Goal: Task Accomplishment & Management: Use online tool/utility

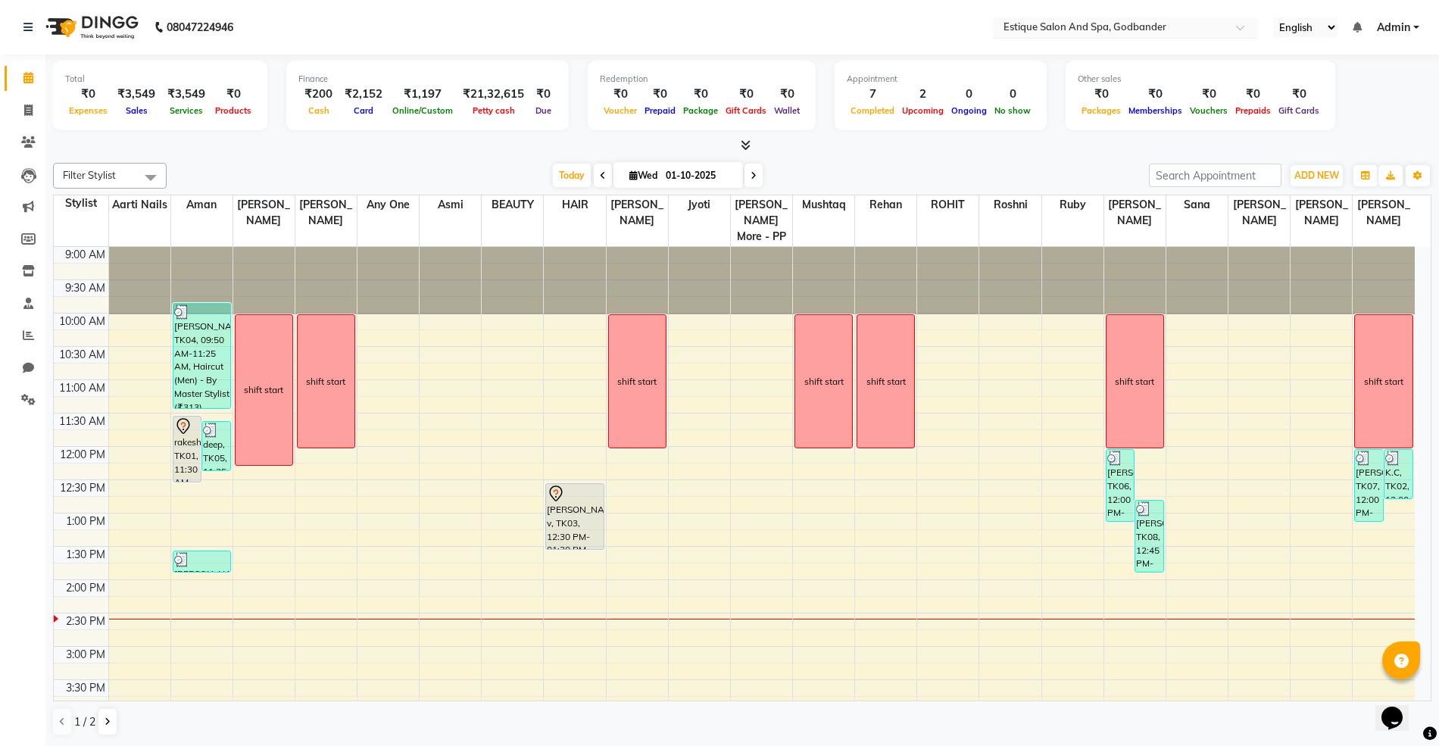
click at [1044, 21] on input "text" at bounding box center [1110, 28] width 220 height 15
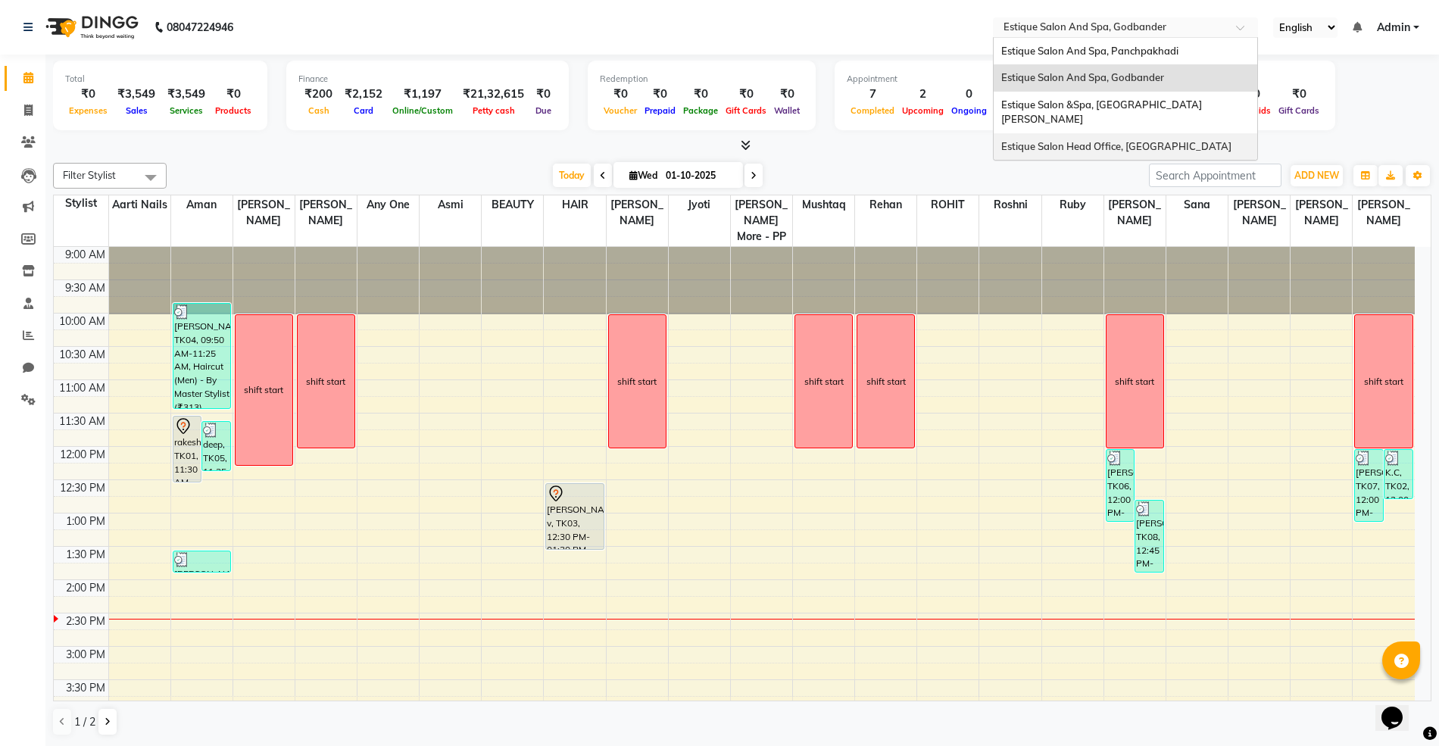
click at [1025, 140] on span "Estique Salon Head Office, [GEOGRAPHIC_DATA]" at bounding box center [1116, 146] width 230 height 12
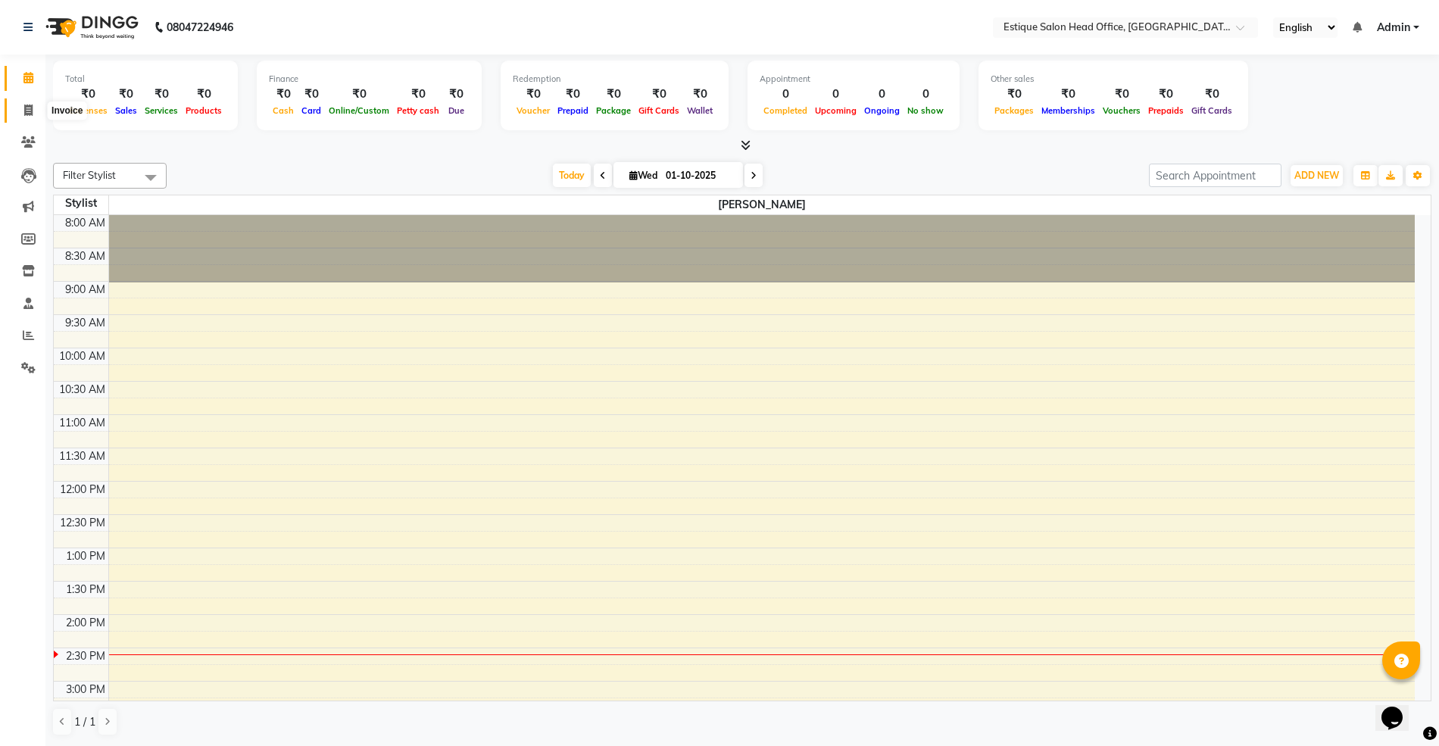
click at [20, 114] on span at bounding box center [28, 110] width 27 height 17
select select "service"
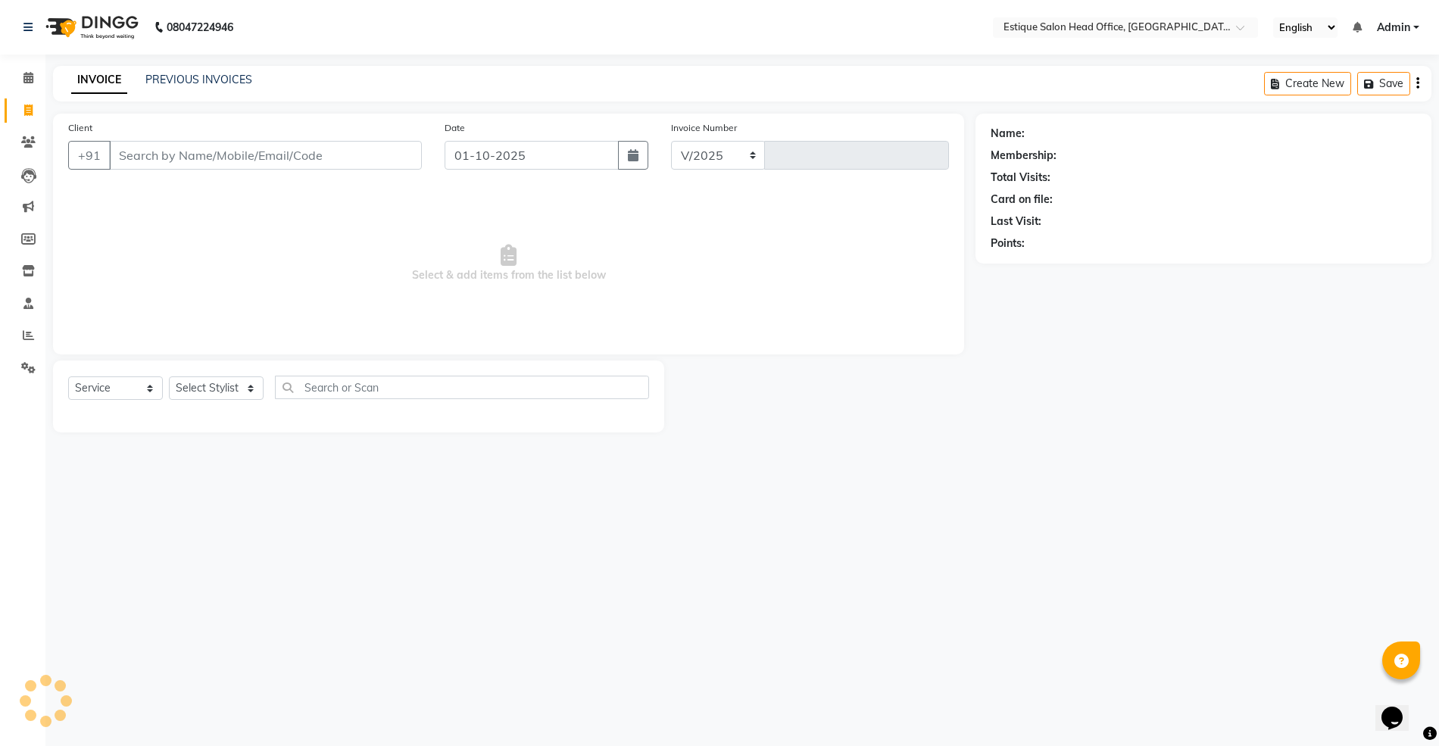
select select "8292"
type input "0001"
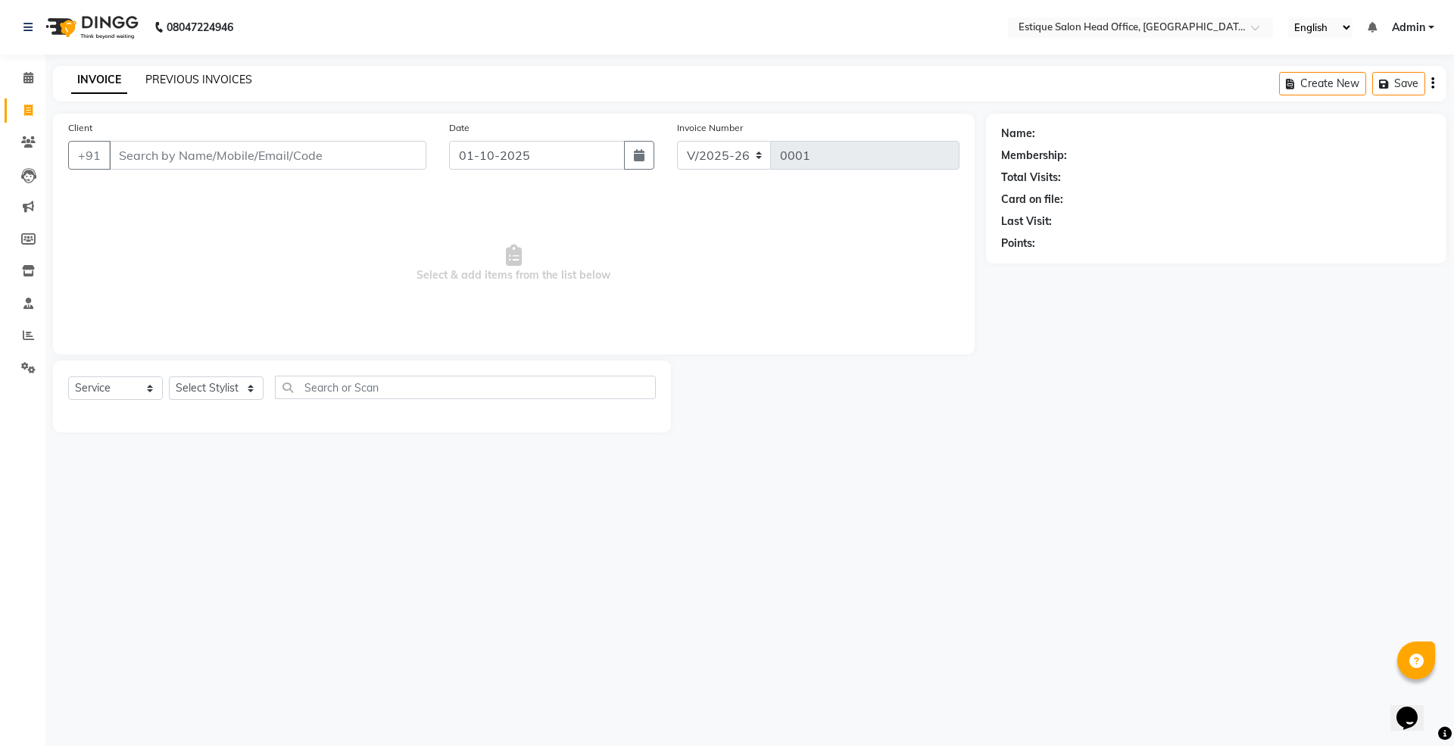
click at [179, 79] on link "PREVIOUS INVOICES" at bounding box center [198, 80] width 107 height 14
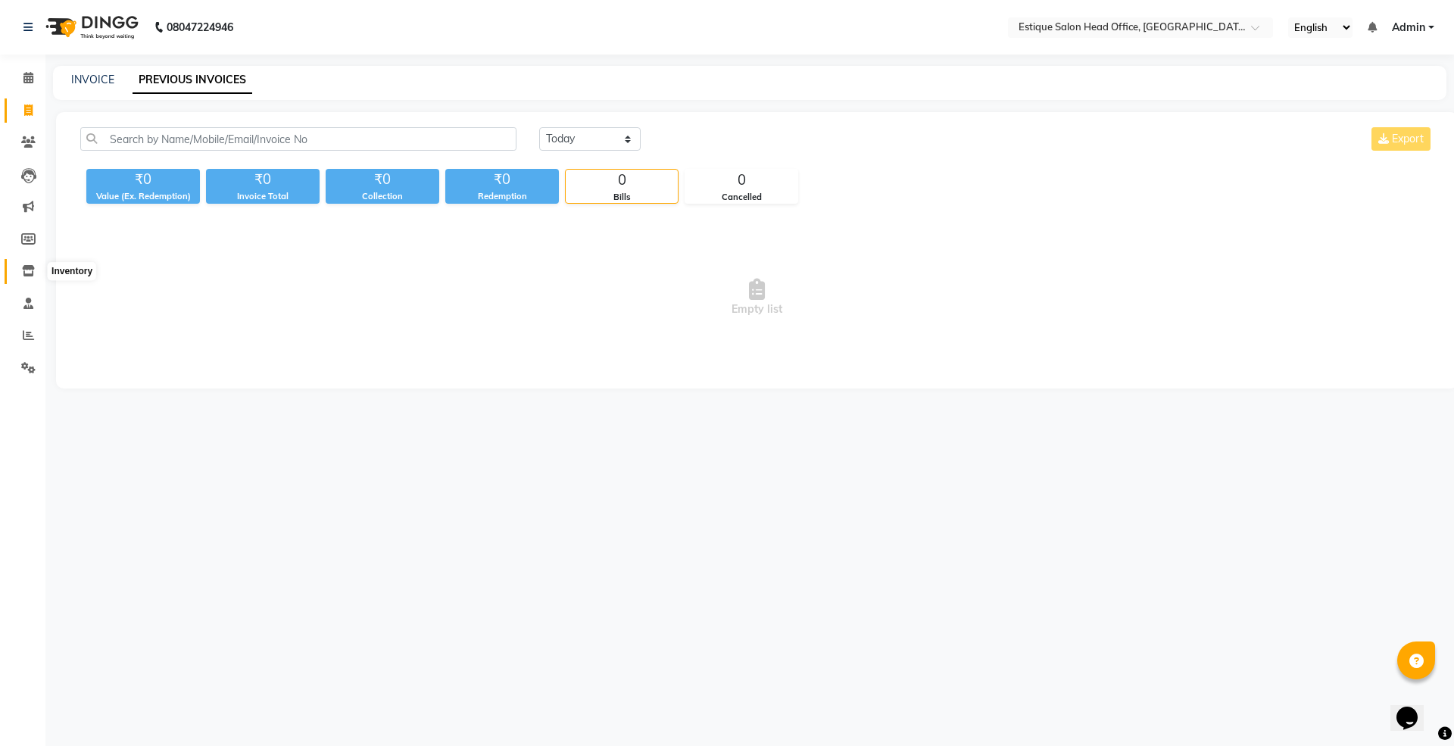
click at [26, 270] on icon at bounding box center [28, 270] width 13 height 11
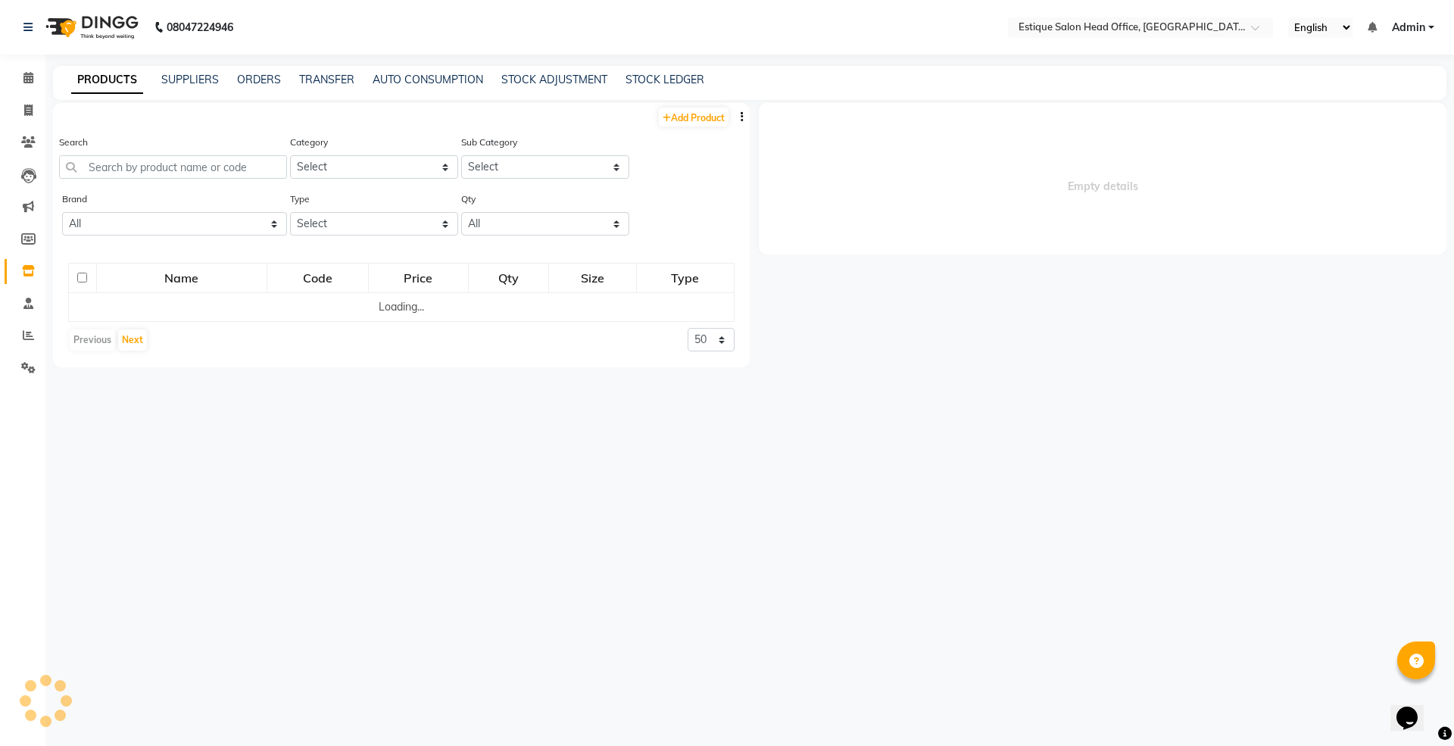
select select
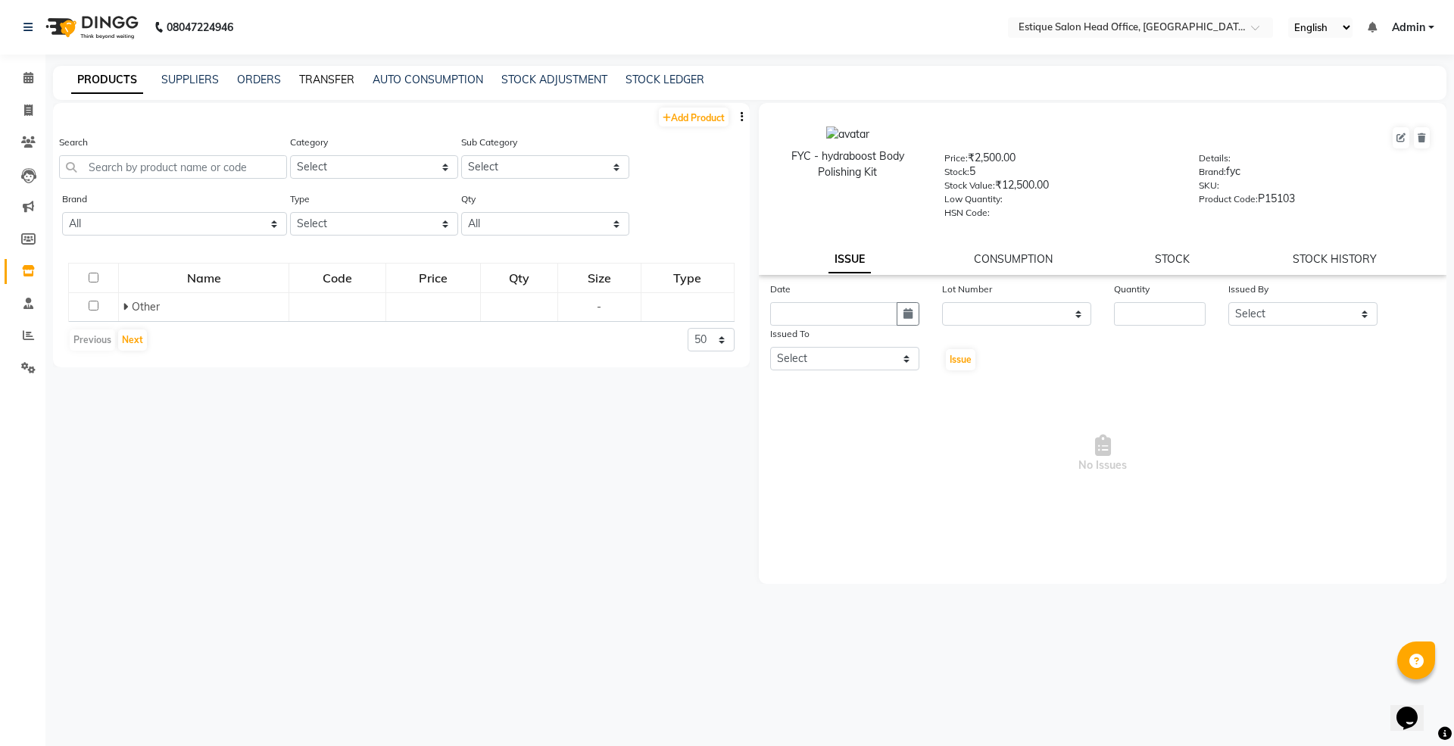
click at [329, 77] on link "TRANSFER" at bounding box center [326, 80] width 55 height 14
select select "sender"
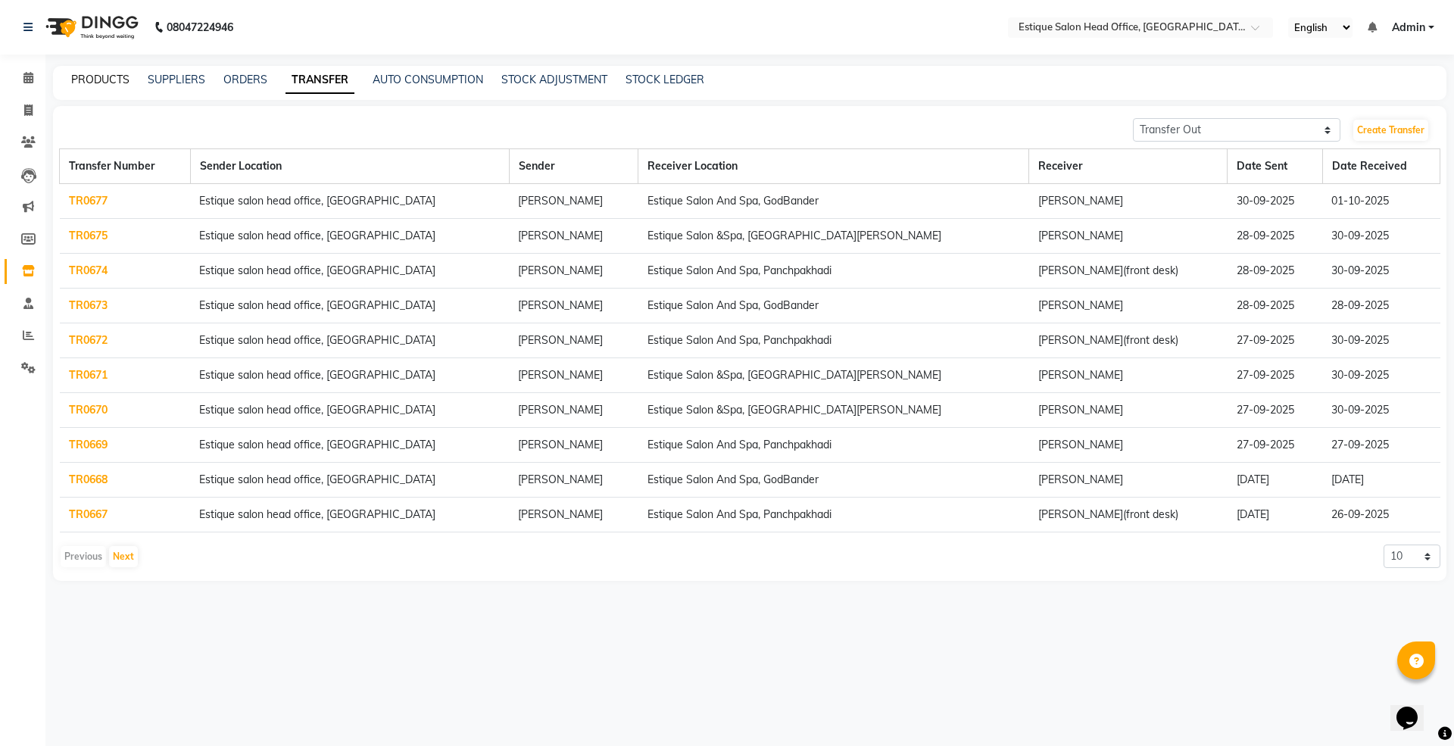
click at [95, 79] on link "PRODUCTS" at bounding box center [100, 80] width 58 height 14
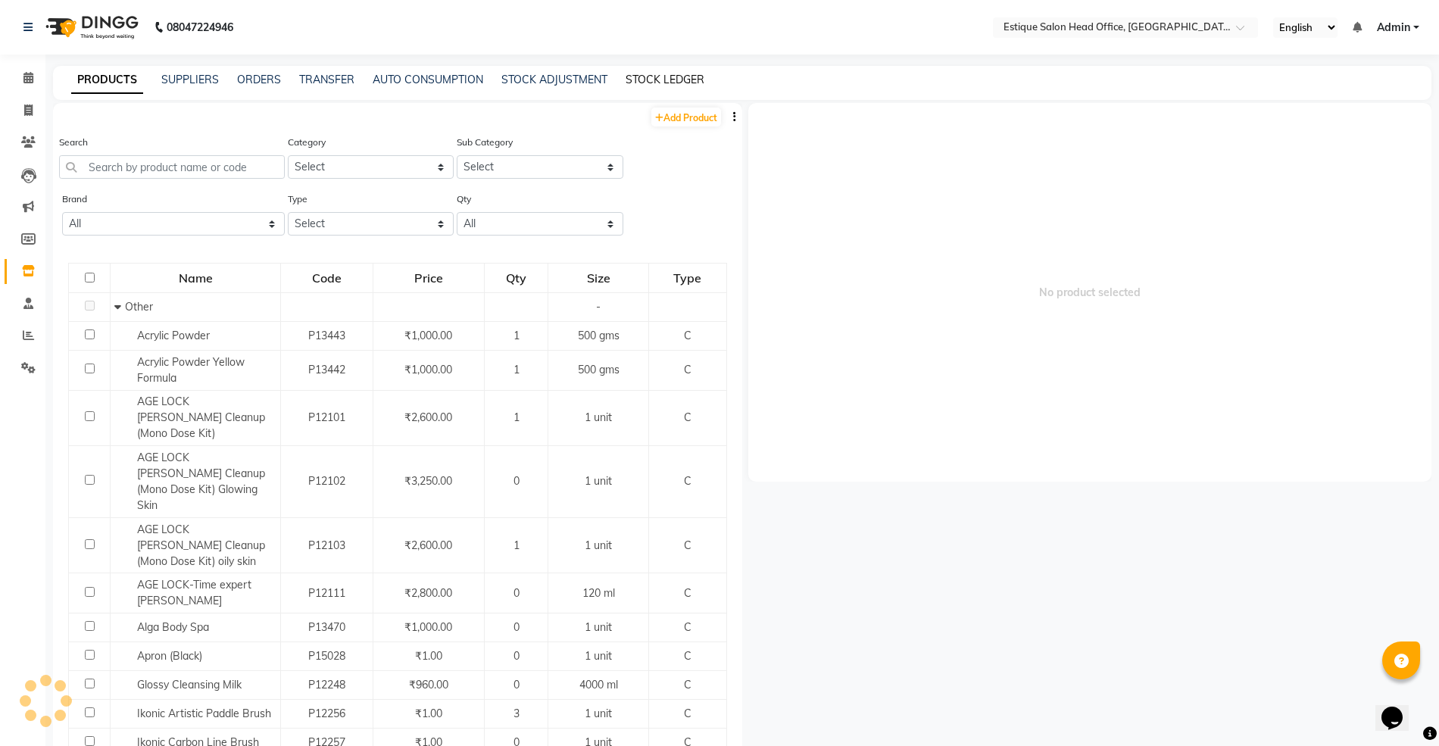
click at [670, 82] on link "STOCK LEDGER" at bounding box center [665, 80] width 79 height 14
select select "all"
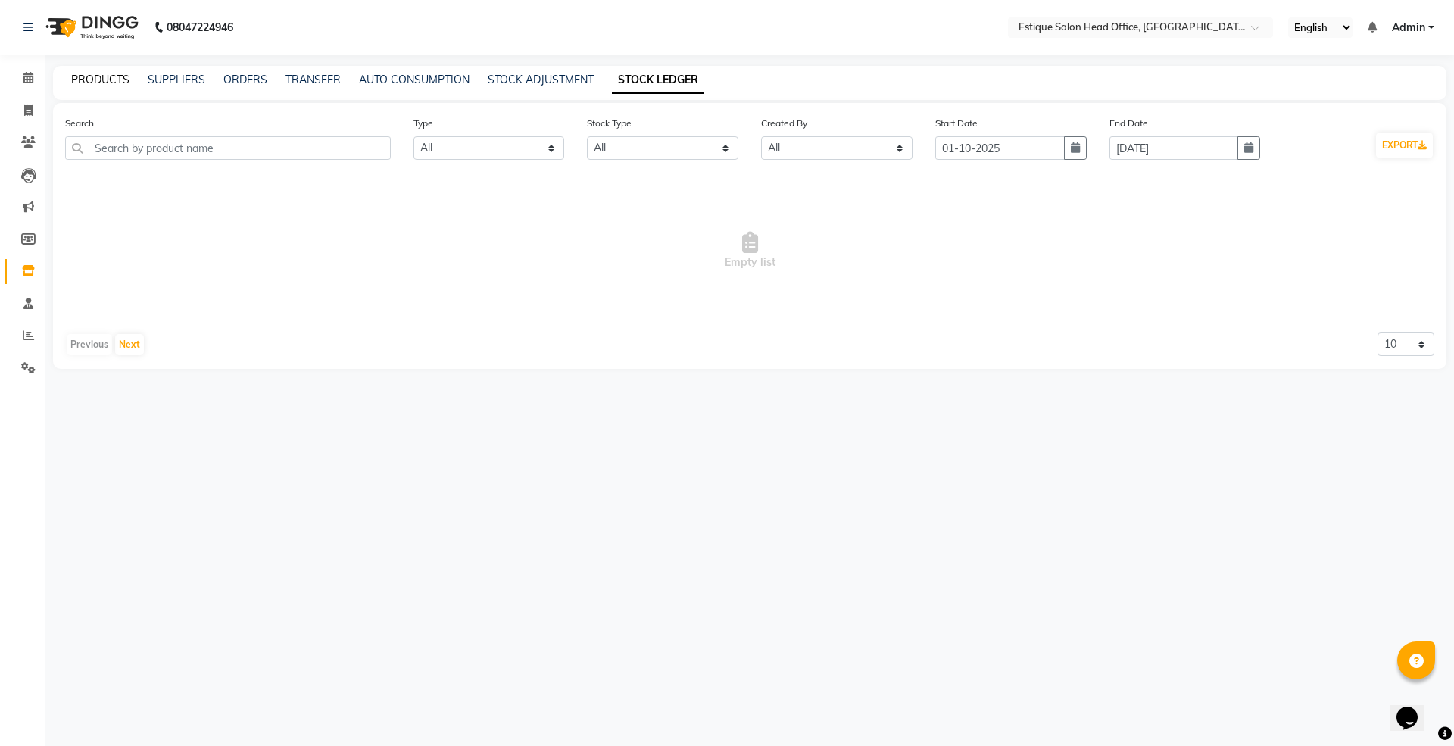
click at [85, 79] on link "PRODUCTS" at bounding box center [100, 80] width 58 height 14
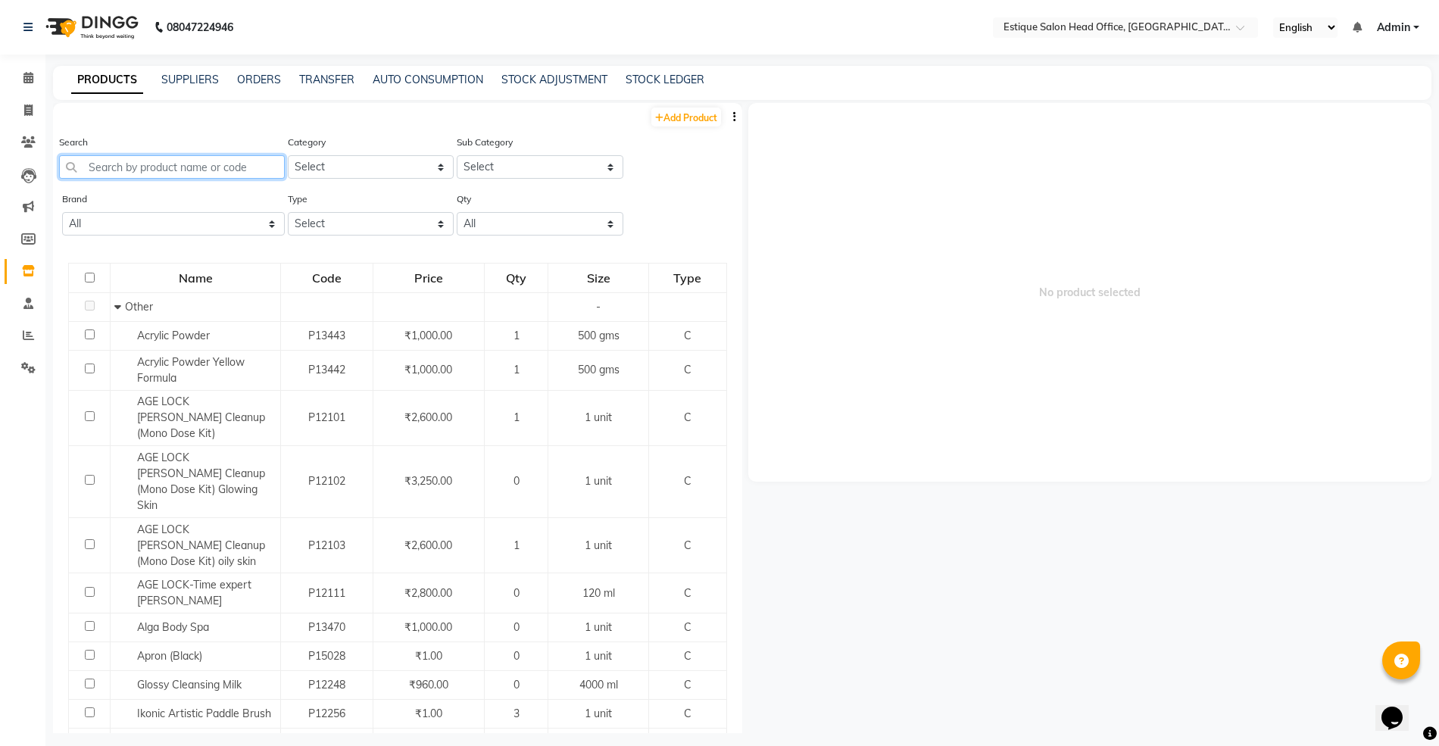
click at [124, 165] on input "text" at bounding box center [172, 166] width 226 height 23
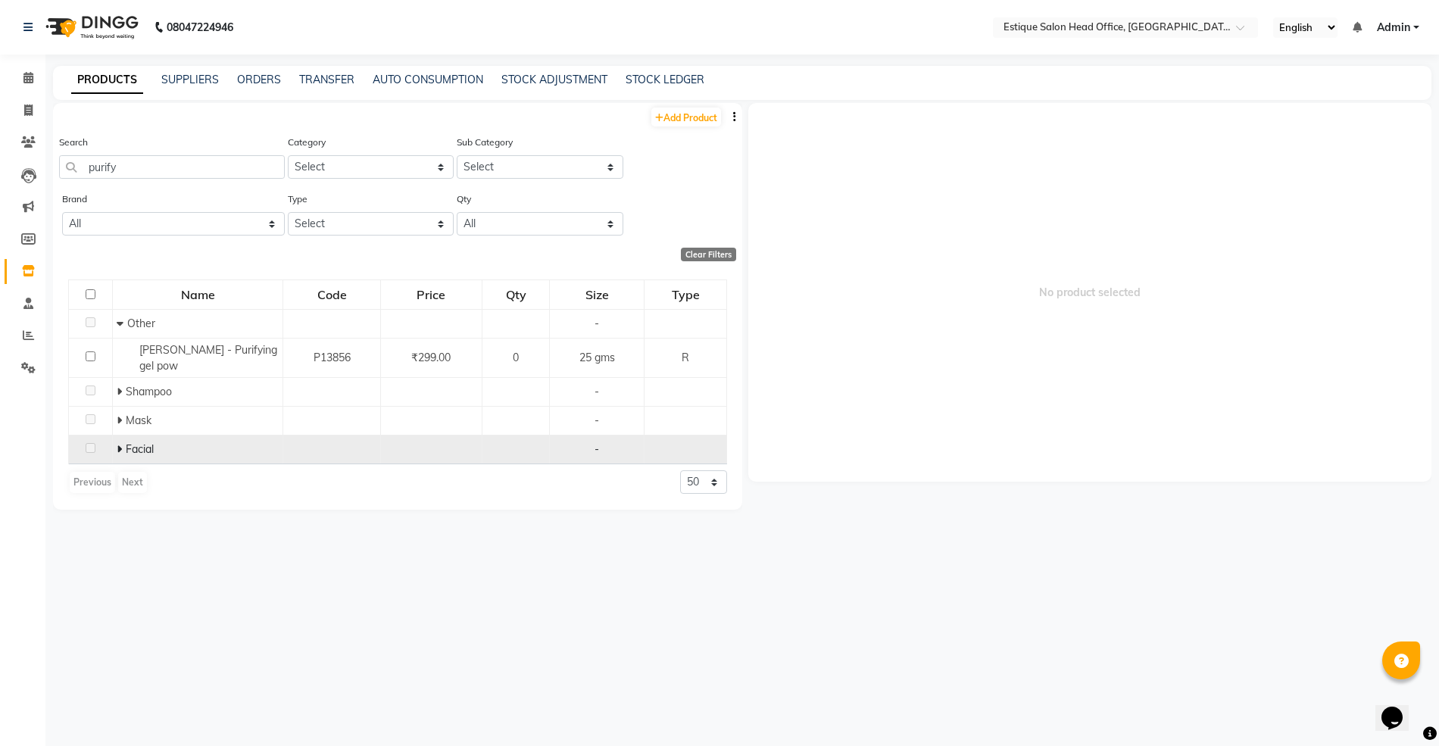
click at [115, 437] on td "Facial" at bounding box center [198, 449] width 170 height 29
click at [119, 444] on icon at bounding box center [119, 449] width 5 height 11
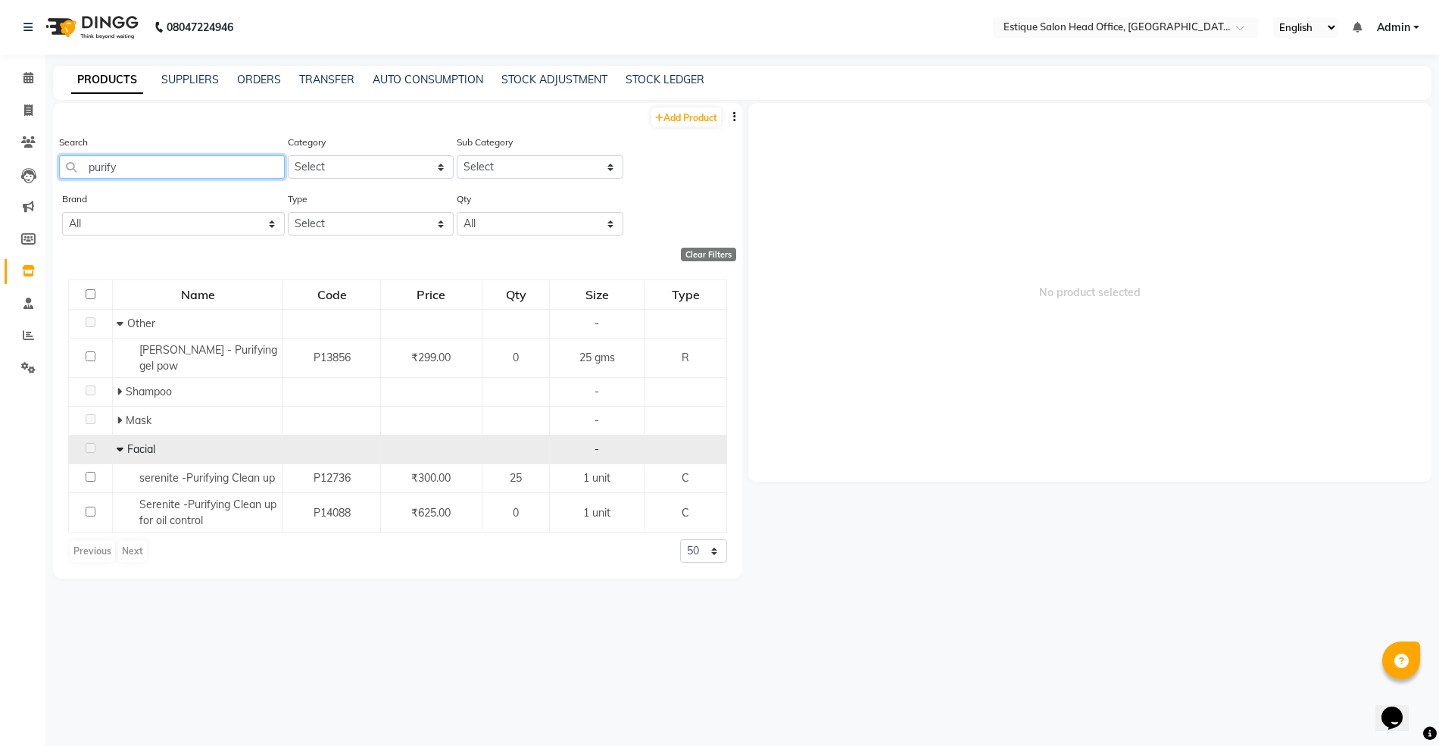
drag, startPoint x: 127, startPoint y: 170, endPoint x: 79, endPoint y: 176, distance: 48.8
click at [67, 164] on input "purify" at bounding box center [172, 166] width 226 height 23
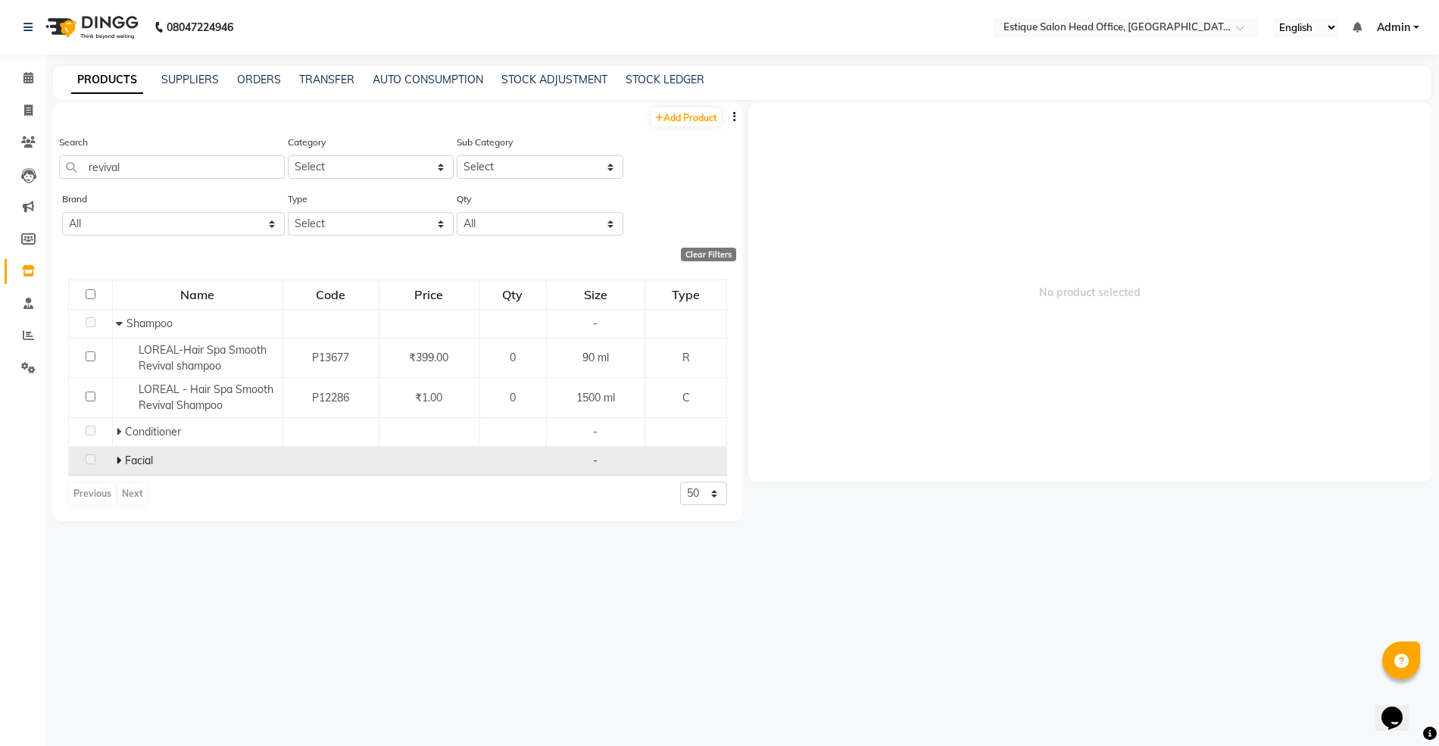
click at [119, 456] on icon at bounding box center [118, 460] width 5 height 11
drag, startPoint x: 142, startPoint y: 170, endPoint x: 39, endPoint y: 197, distance: 106.6
click at [39, 197] on app-home "08047224946 Select Location × Estique Salon Head Office, Thane English ENGLISH …" at bounding box center [719, 378] width 1439 height 756
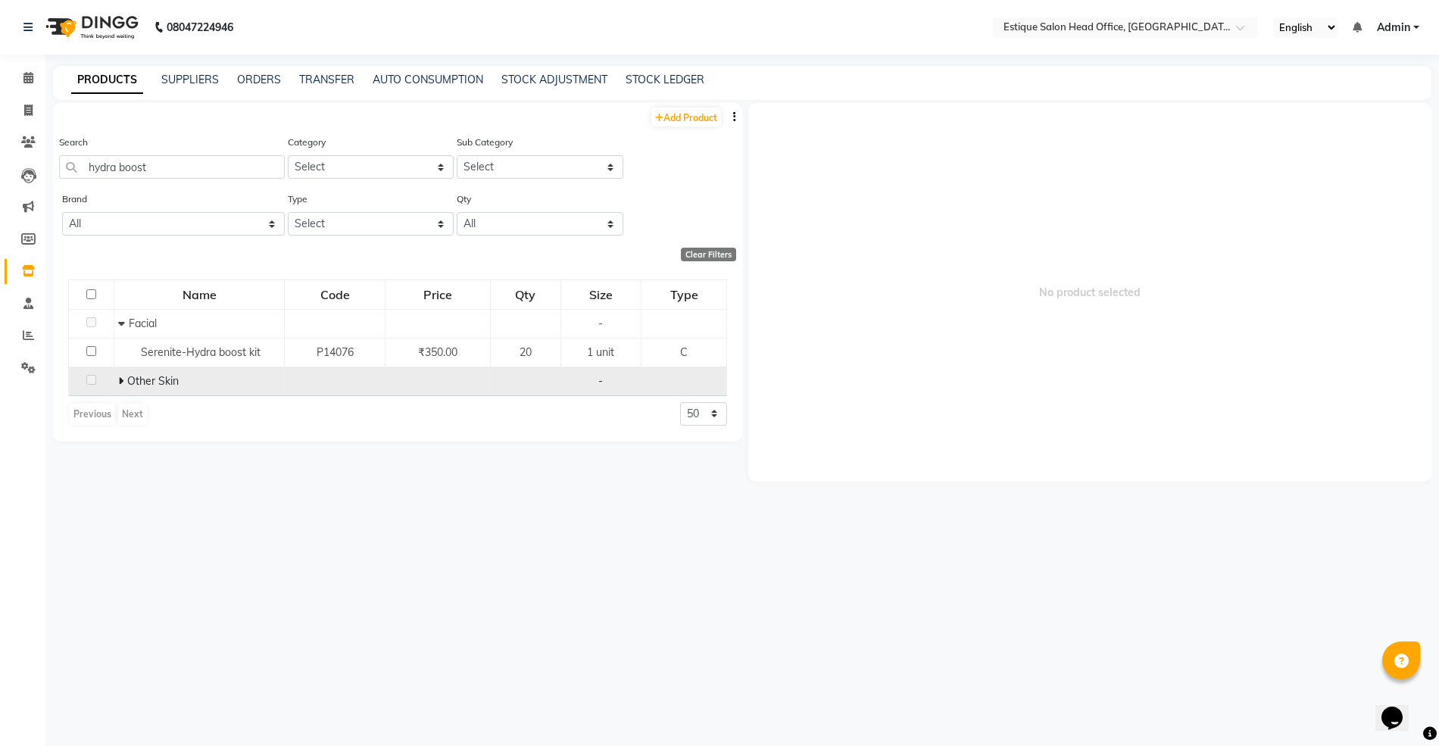
click at [120, 377] on icon at bounding box center [120, 381] width 5 height 11
click at [167, 170] on input "hydra boost" at bounding box center [172, 166] width 226 height 23
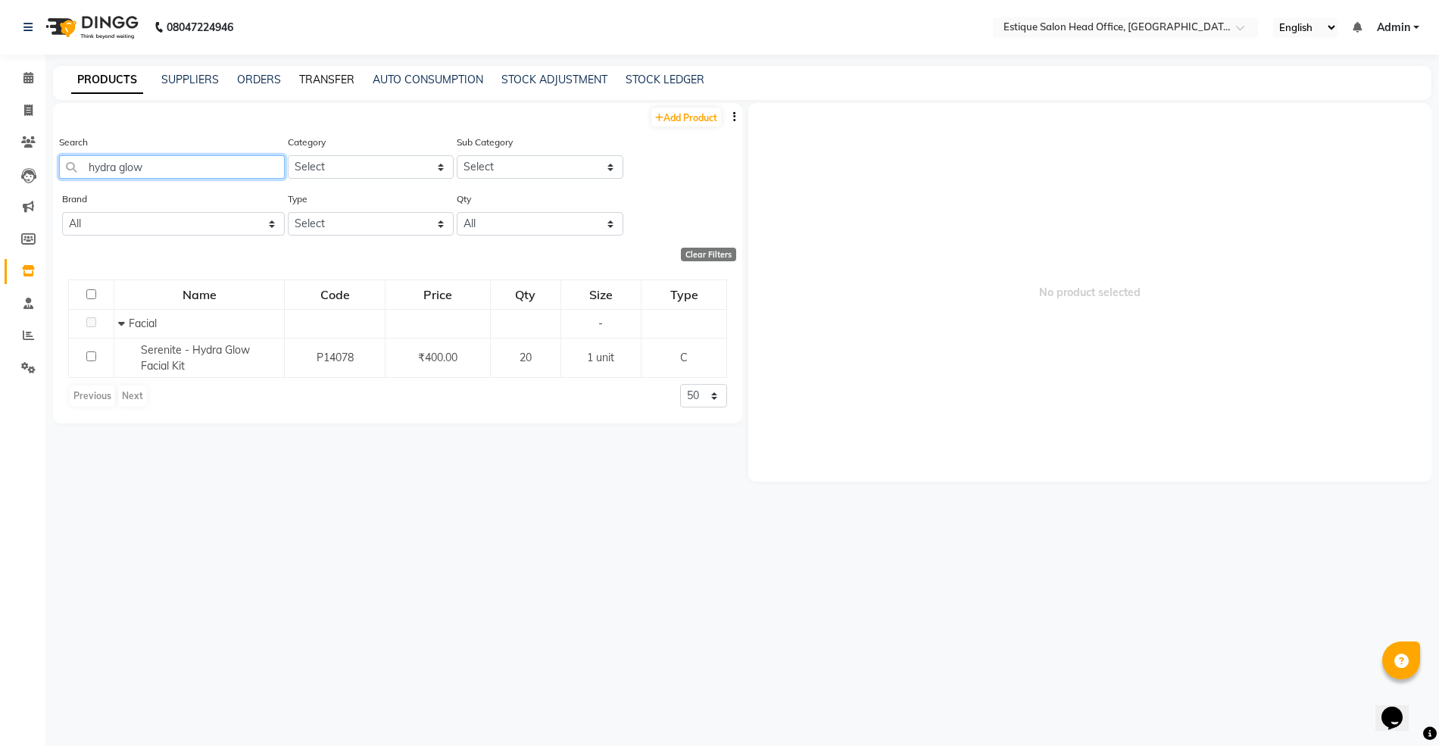
type input "hydra glow"
click at [317, 83] on link "TRANSFER" at bounding box center [326, 80] width 55 height 14
select select "sender"
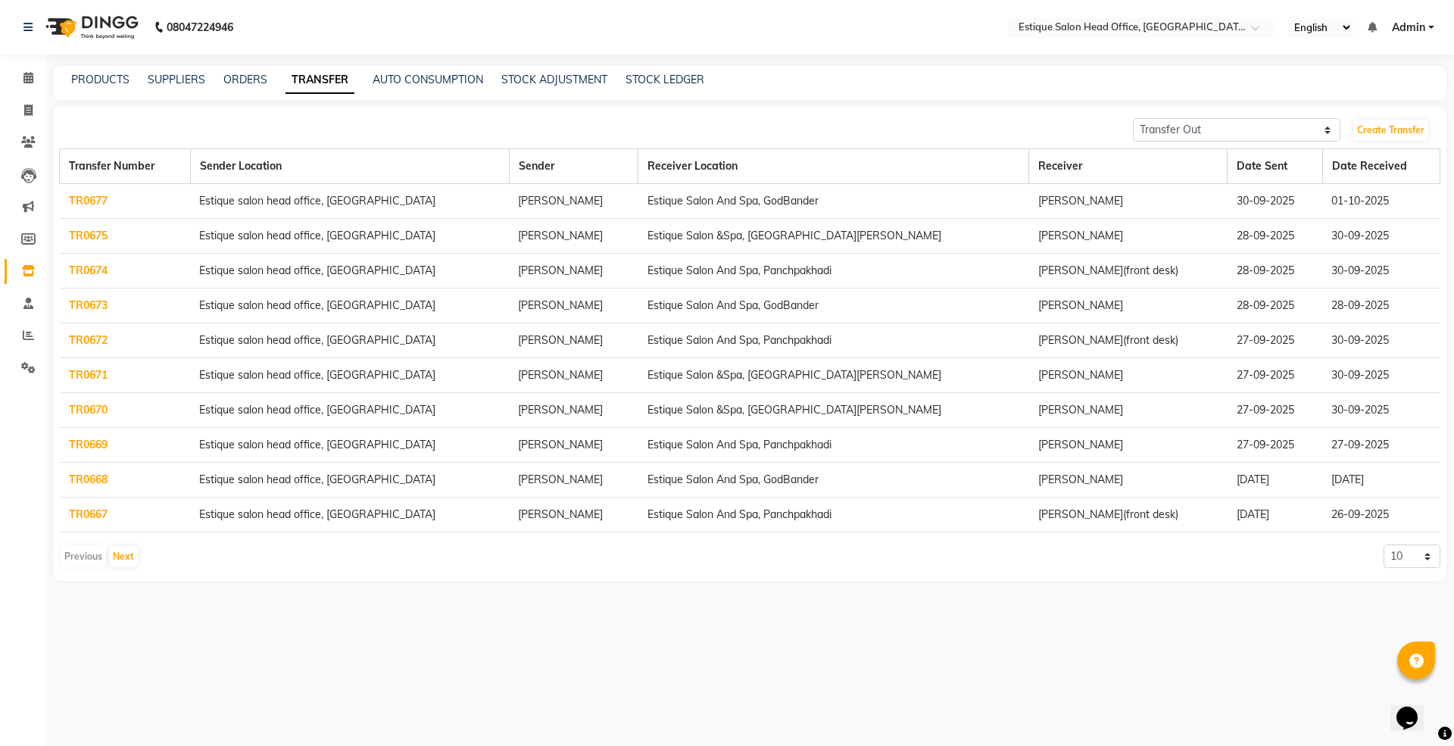
click at [1388, 142] on div "Transfer In Transfer Out Create Transfer Transfer Number Sender Location Sender…" at bounding box center [750, 343] width 1394 height 475
click at [1385, 134] on link "Create Transfer" at bounding box center [1390, 130] width 75 height 21
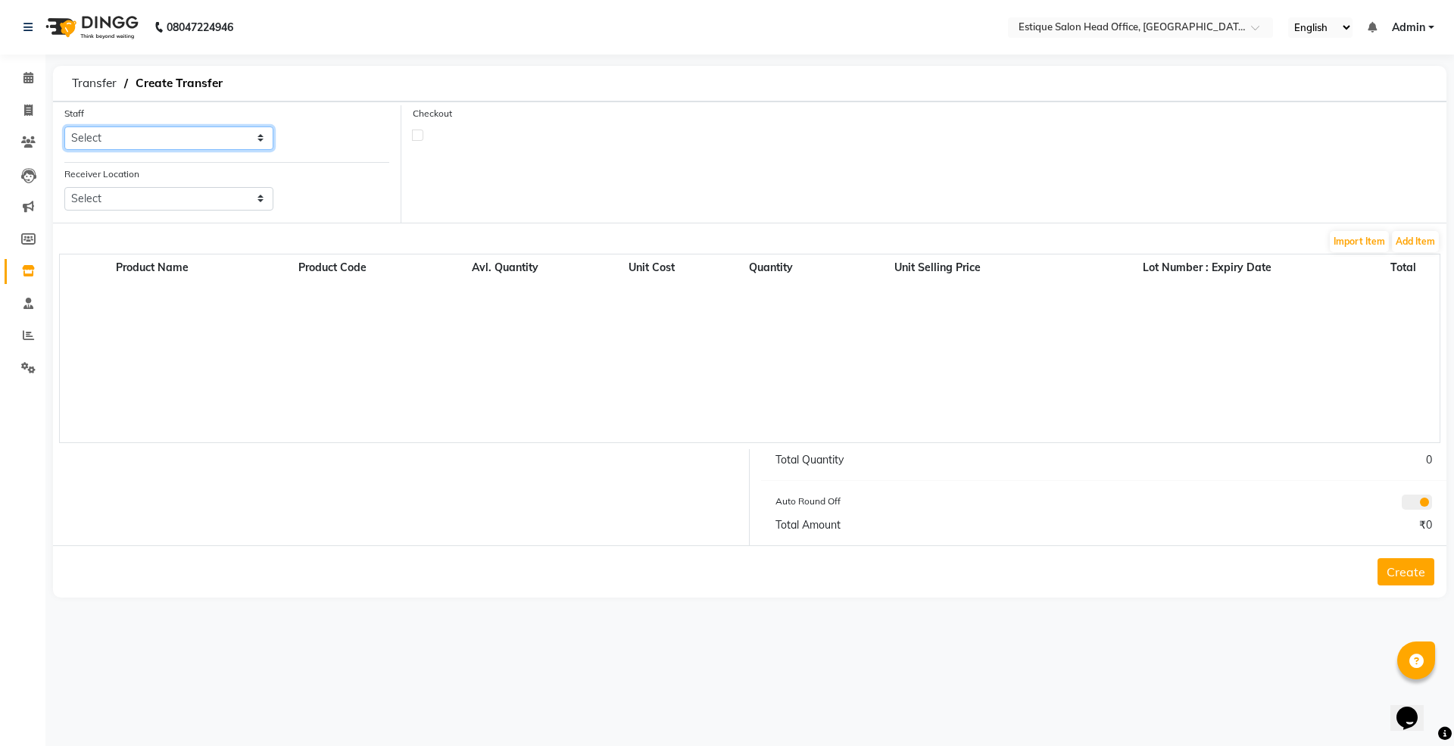
click at [125, 139] on select "Select [PERSON_NAME]" at bounding box center [168, 137] width 209 height 23
select select "84251"
click at [64, 126] on select "Select [PERSON_NAME]" at bounding box center [168, 137] width 209 height 23
click at [119, 200] on select "Select Estique Salon And Spa, Panchpakhadi Estique Salon And Spa, Godbander Est…" at bounding box center [168, 198] width 209 height 23
select select "2642"
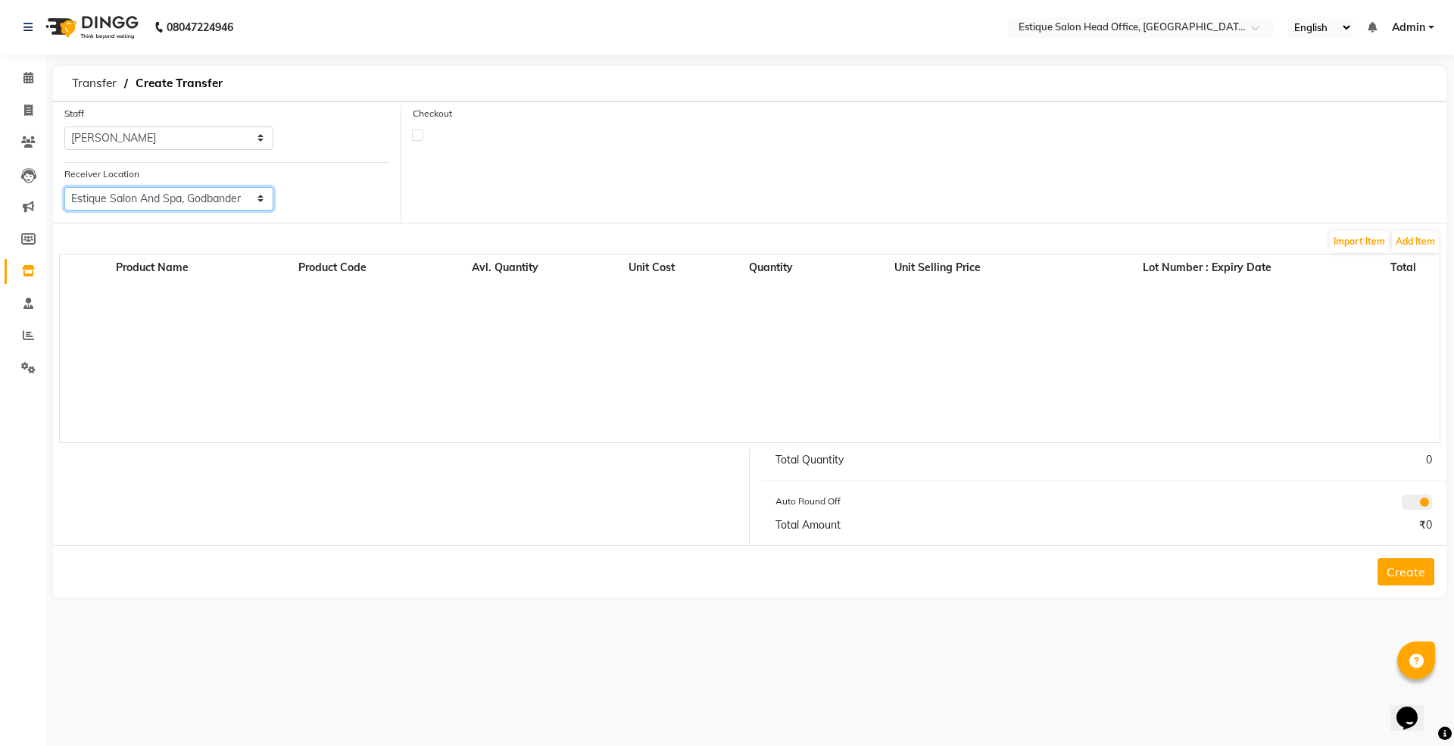
click at [64, 187] on select "Select Estique Salon And Spa, Panchpakhadi Estique Salon And Spa, Godbander Est…" at bounding box center [168, 198] width 209 height 23
click at [1413, 241] on button "Add Item" at bounding box center [1415, 241] width 47 height 21
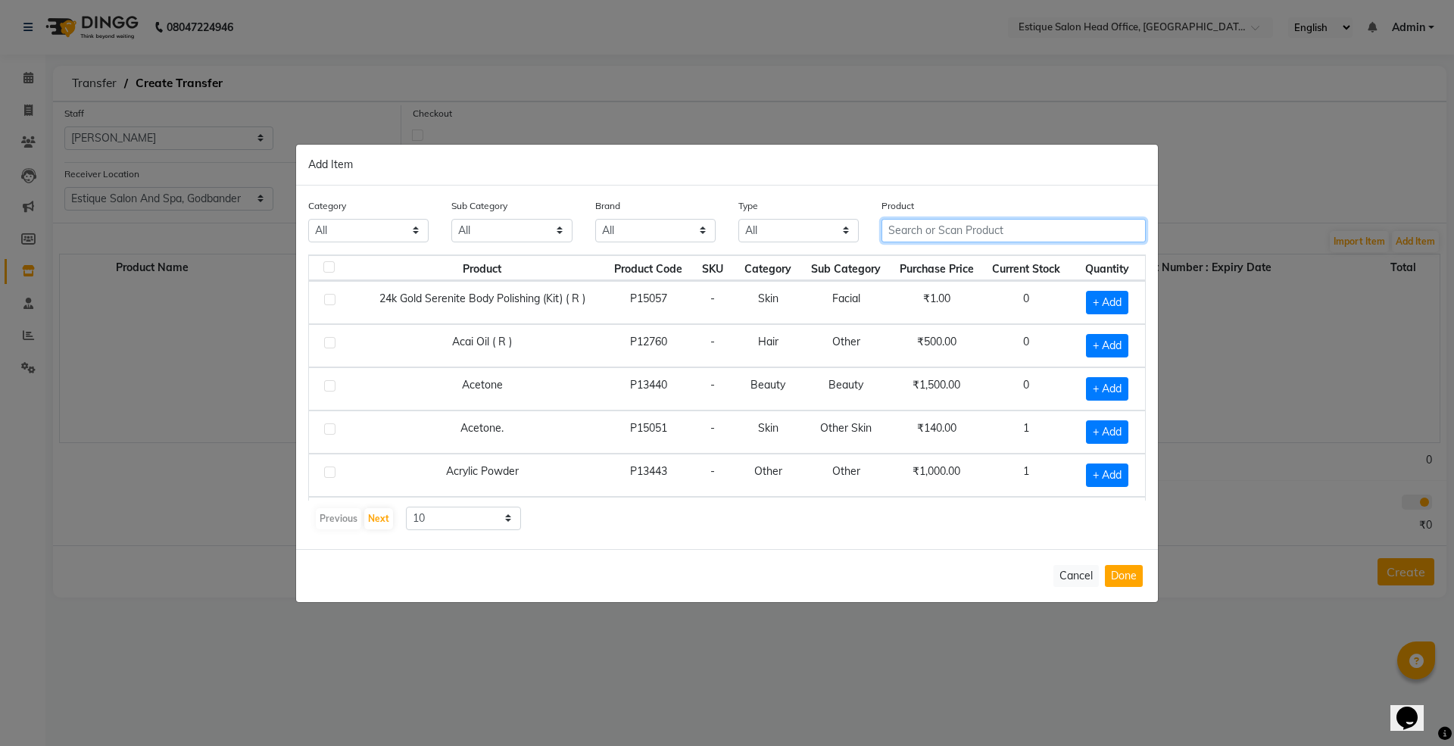
click at [894, 230] on input "text" at bounding box center [1014, 230] width 264 height 23
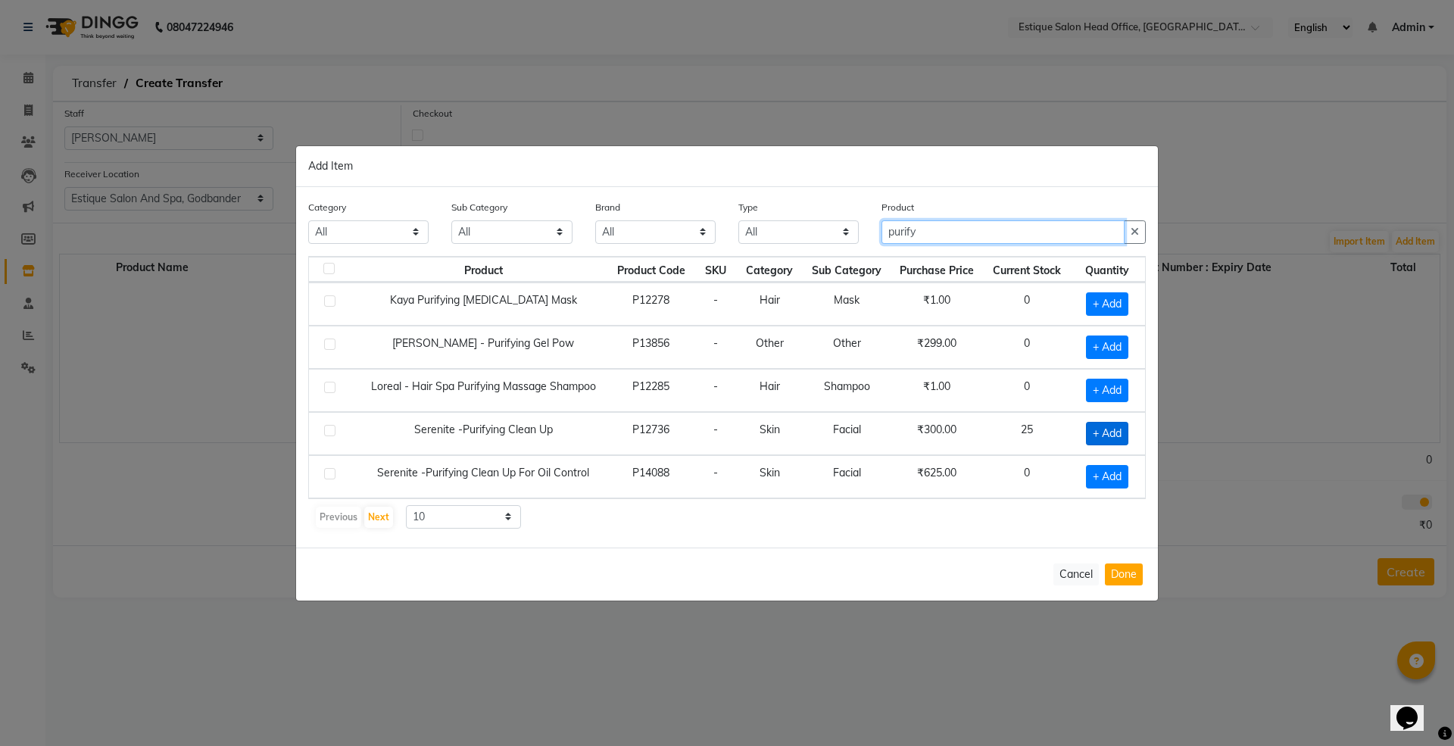
type input "purify"
click at [1092, 437] on span "+ Add" at bounding box center [1107, 433] width 42 height 23
checkbox input "true"
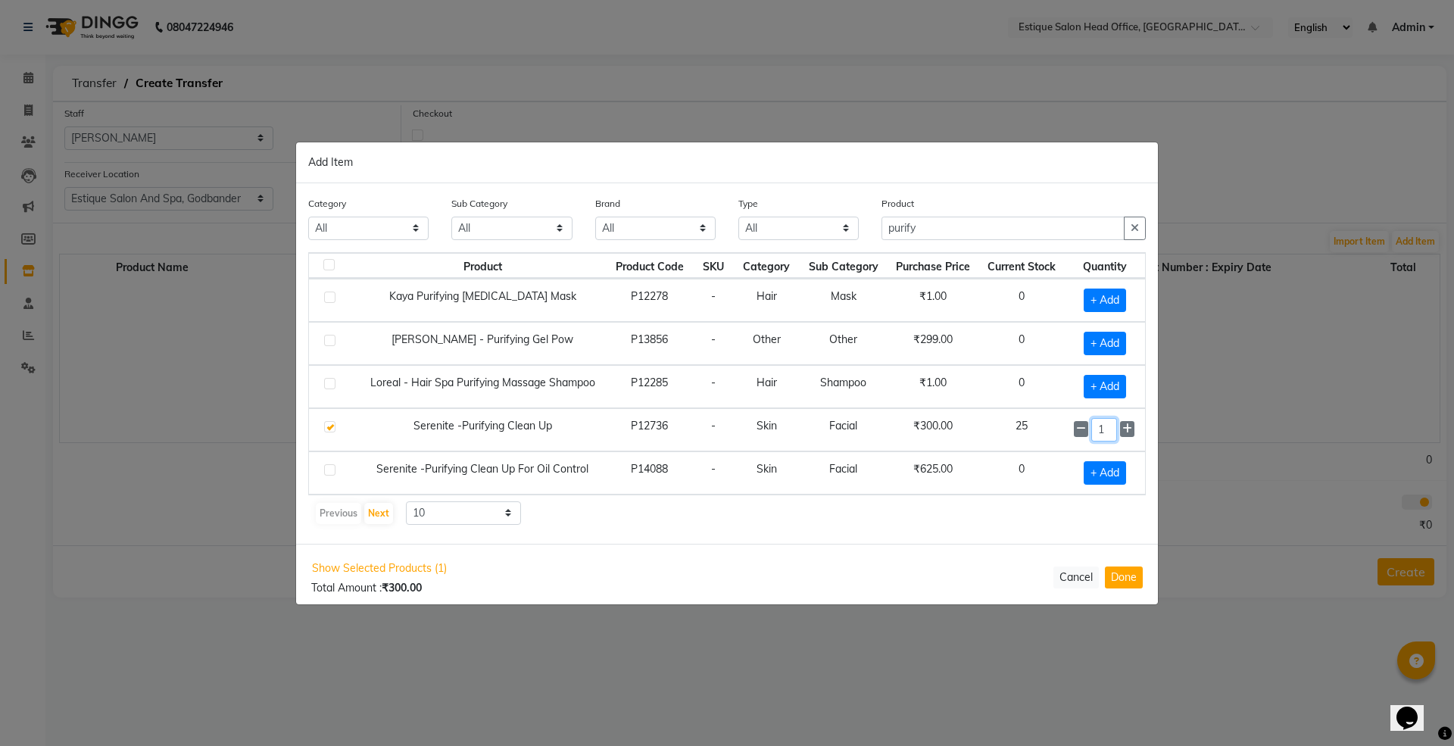
click at [1097, 436] on input "1" at bounding box center [1104, 429] width 26 height 23
type input "10"
click at [1124, 577] on button "Done" at bounding box center [1124, 577] width 38 height 22
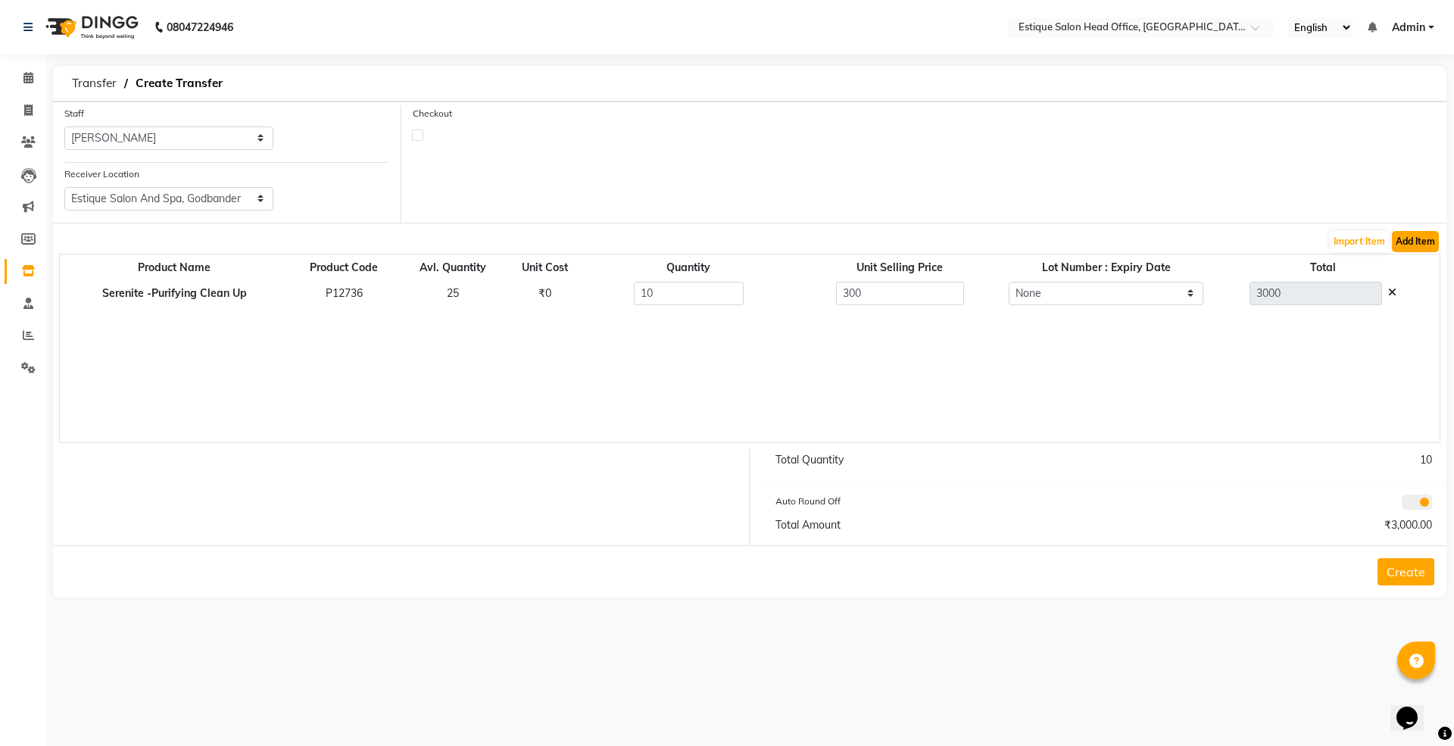
click at [1404, 243] on button "Add Item" at bounding box center [1415, 241] width 47 height 21
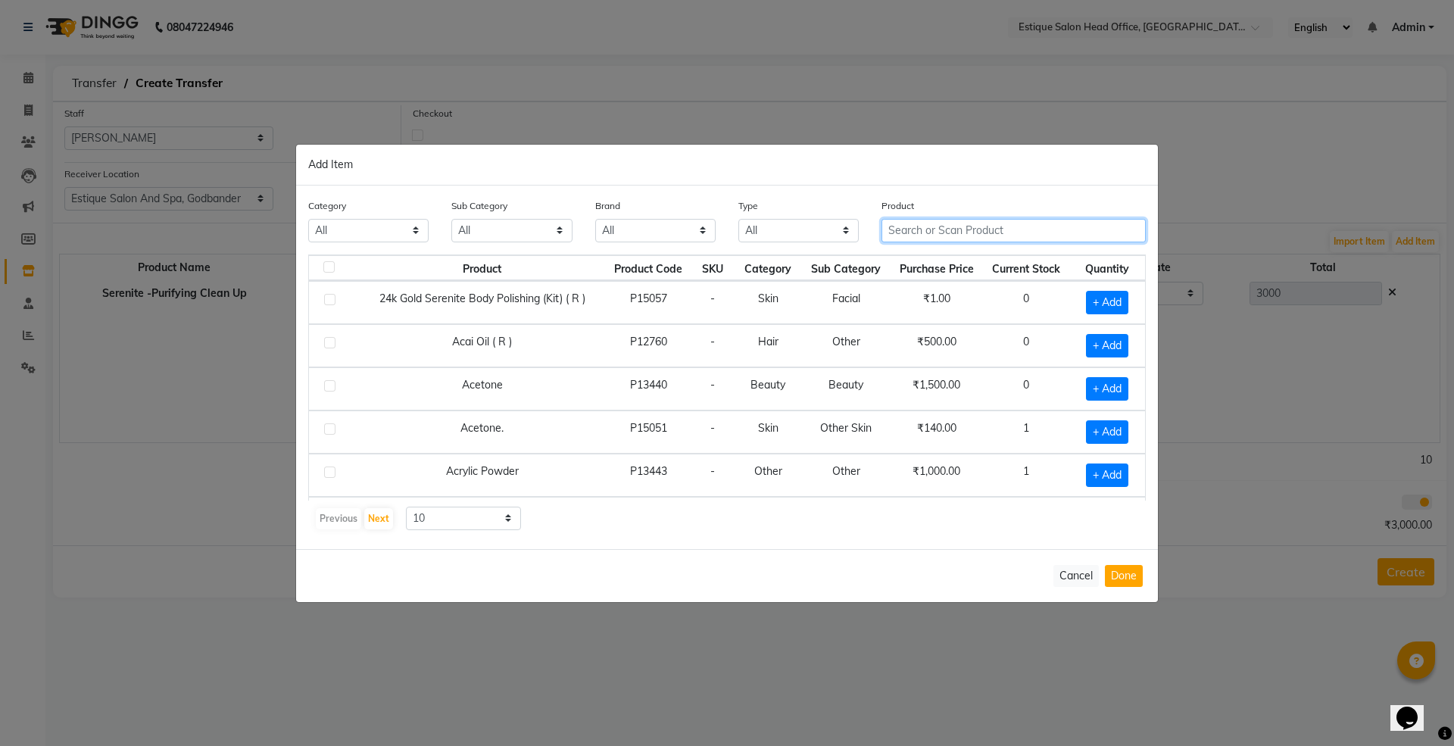
click at [897, 229] on input "text" at bounding box center [1014, 230] width 264 height 23
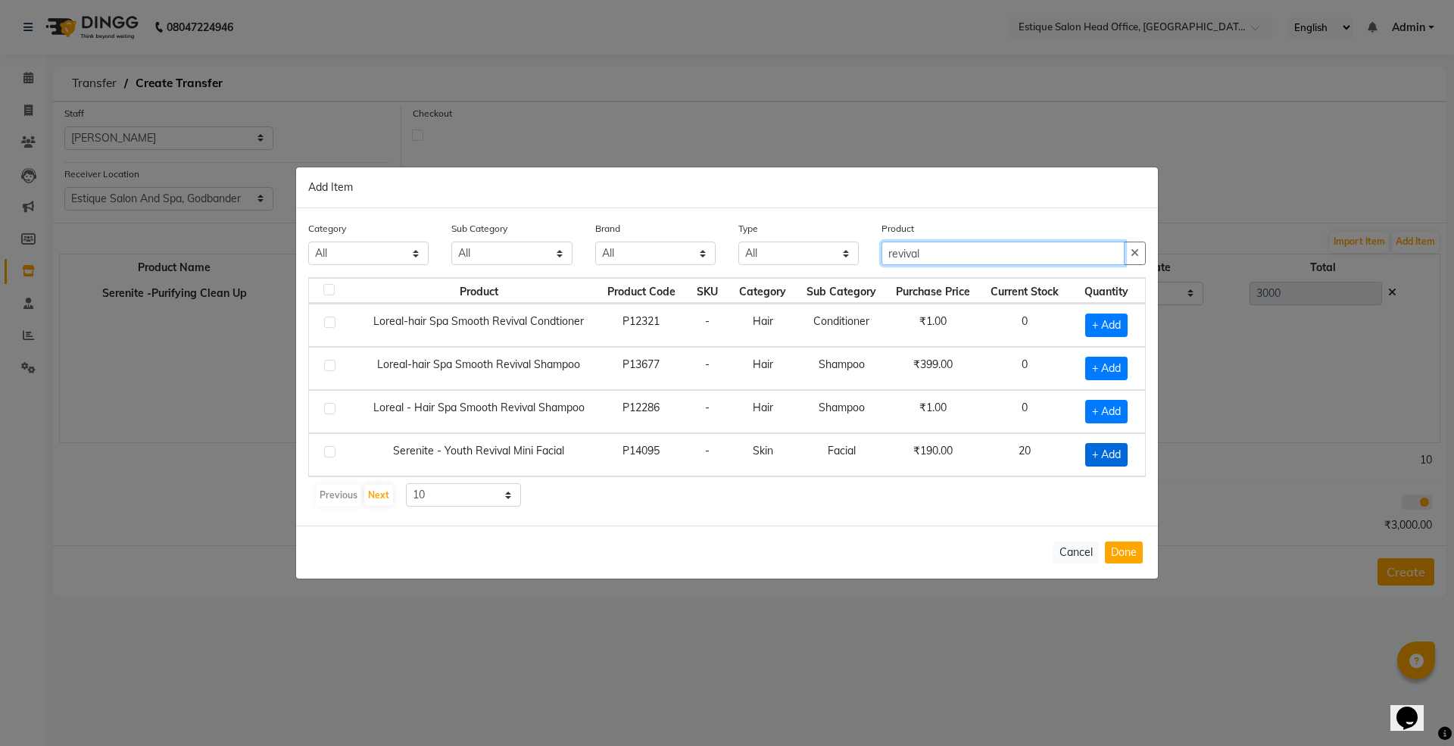
type input "revival"
click at [1091, 460] on span "+ Add" at bounding box center [1106, 454] width 42 height 23
checkbox input "true"
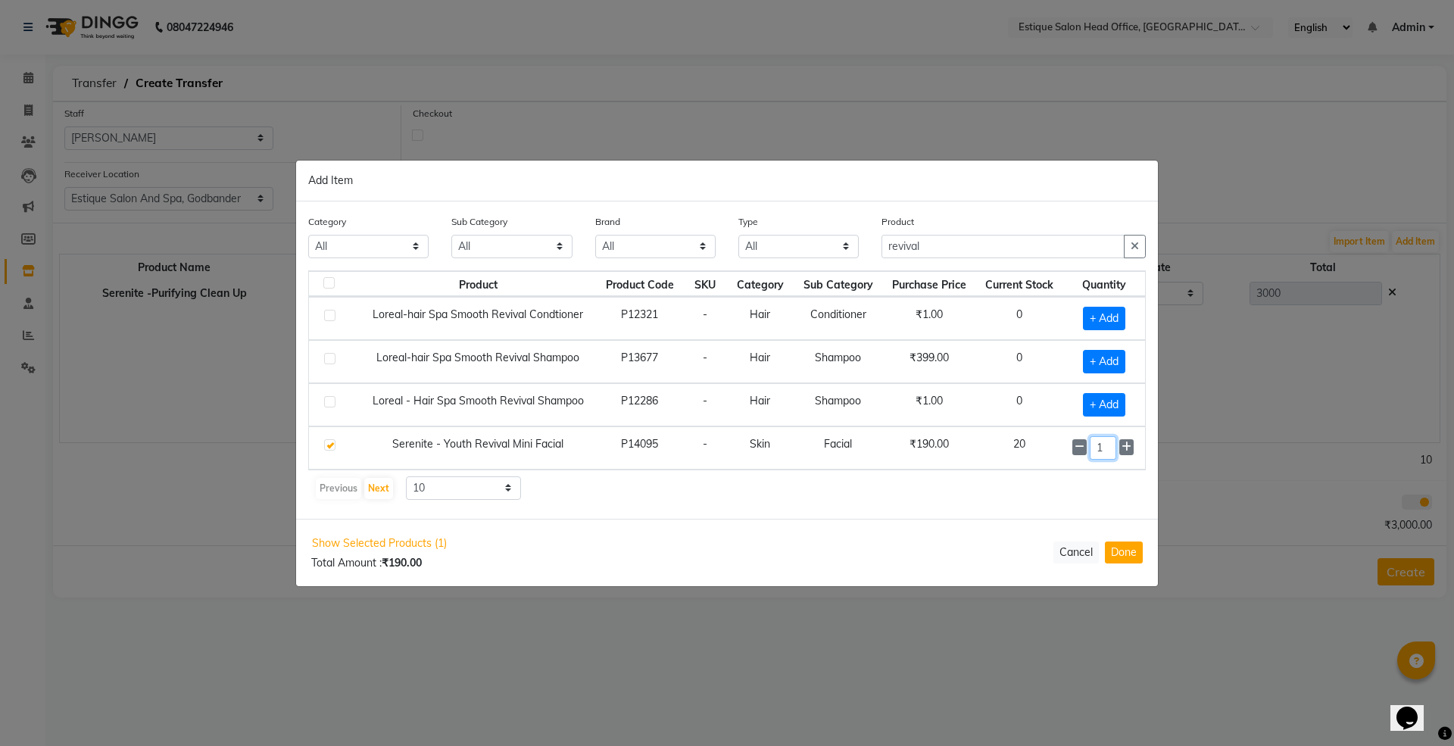
click at [1104, 456] on input "1" at bounding box center [1103, 447] width 27 height 23
type input "10"
click at [1112, 557] on button "Done" at bounding box center [1124, 553] width 38 height 22
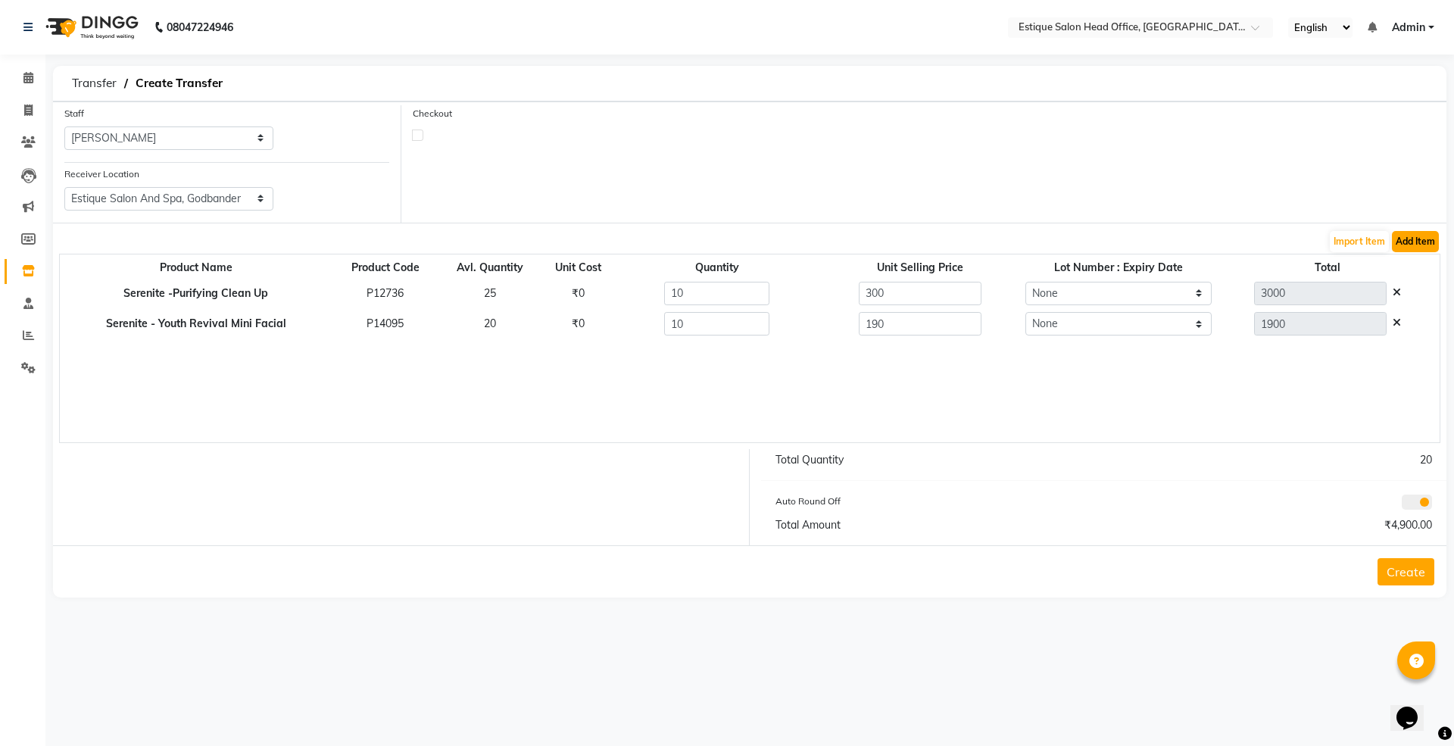
click at [1413, 248] on button "Add Item" at bounding box center [1415, 241] width 47 height 21
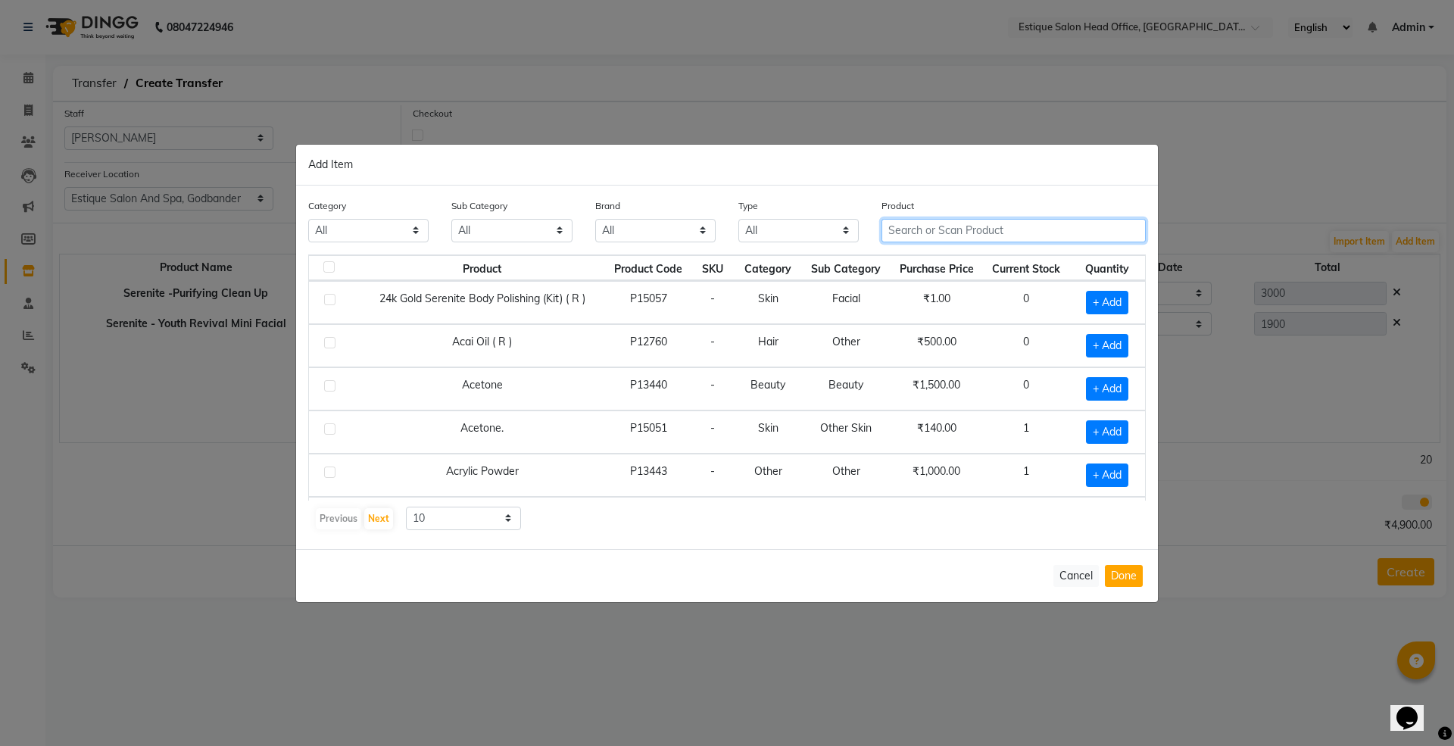
click at [933, 231] on input "text" at bounding box center [1014, 230] width 264 height 23
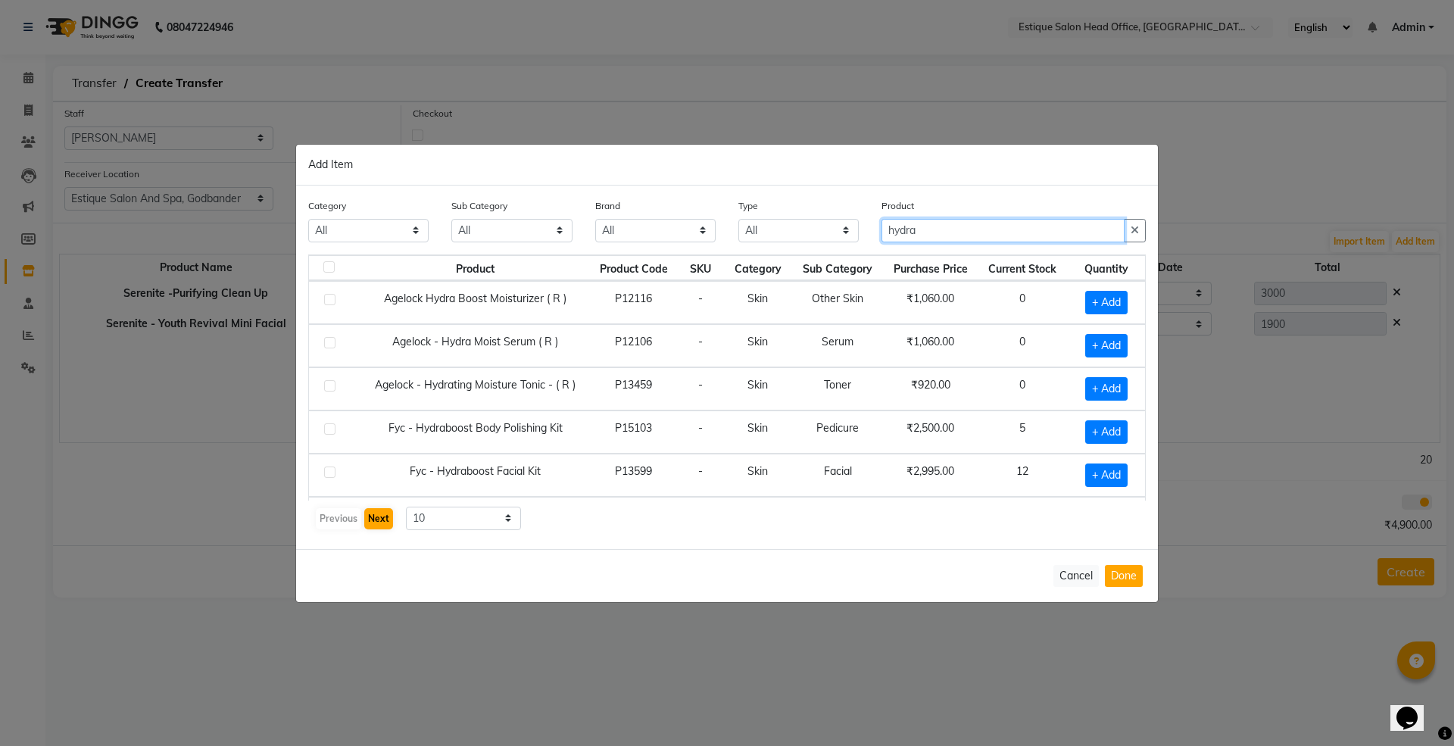
type input "hydra"
click at [383, 519] on button "Next" at bounding box center [378, 518] width 29 height 21
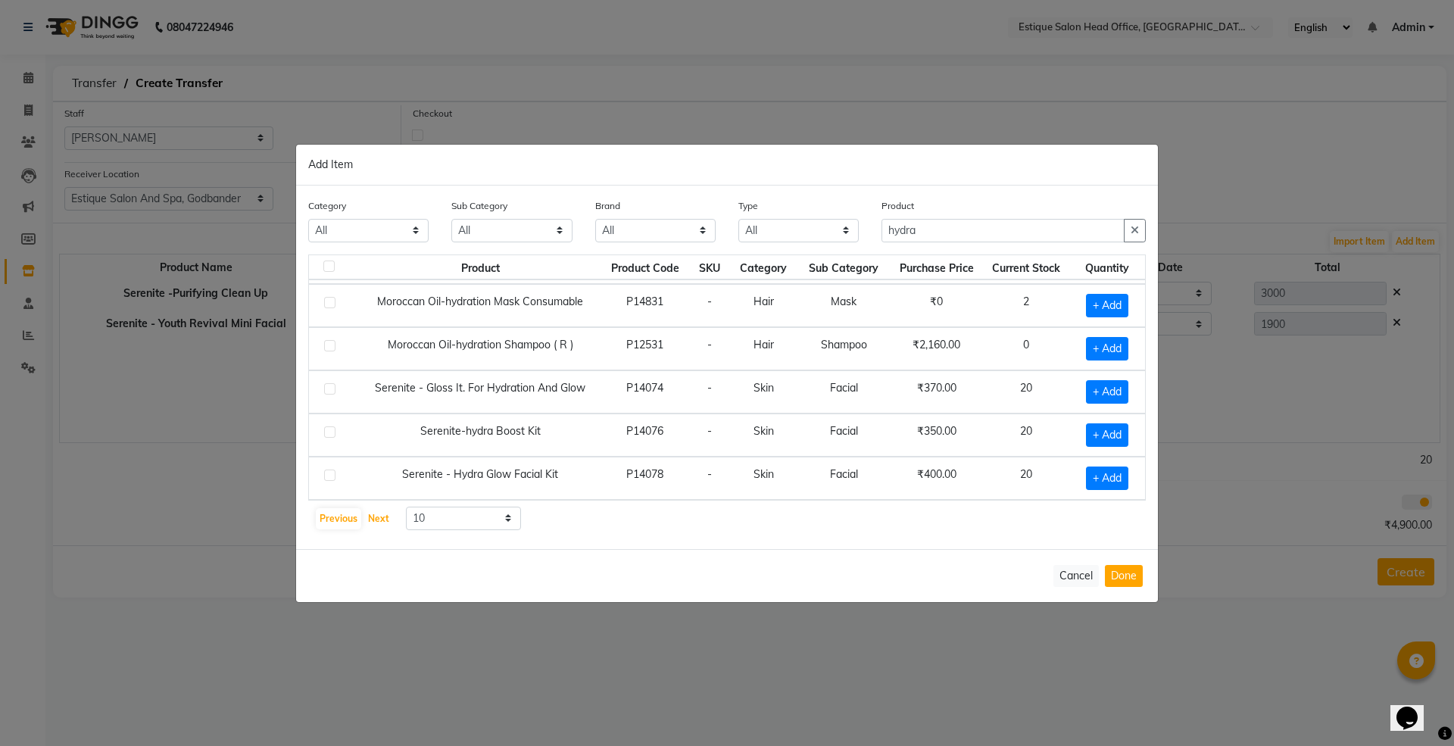
scroll to position [223, 0]
click at [1086, 479] on span "+ Add" at bounding box center [1107, 478] width 42 height 23
checkbox input "true"
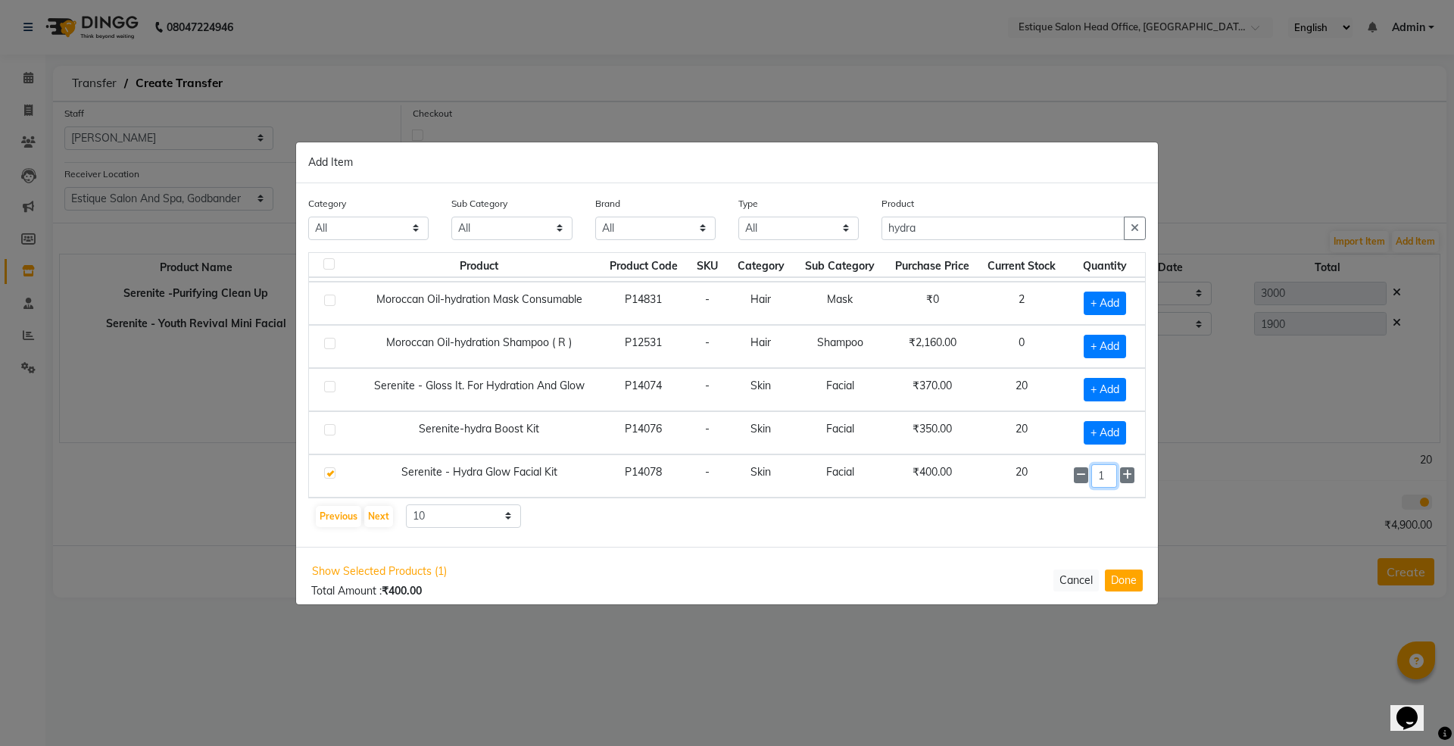
click at [1094, 474] on input "1" at bounding box center [1104, 475] width 26 height 23
type input "10"
click at [1122, 573] on button "Done" at bounding box center [1124, 580] width 38 height 22
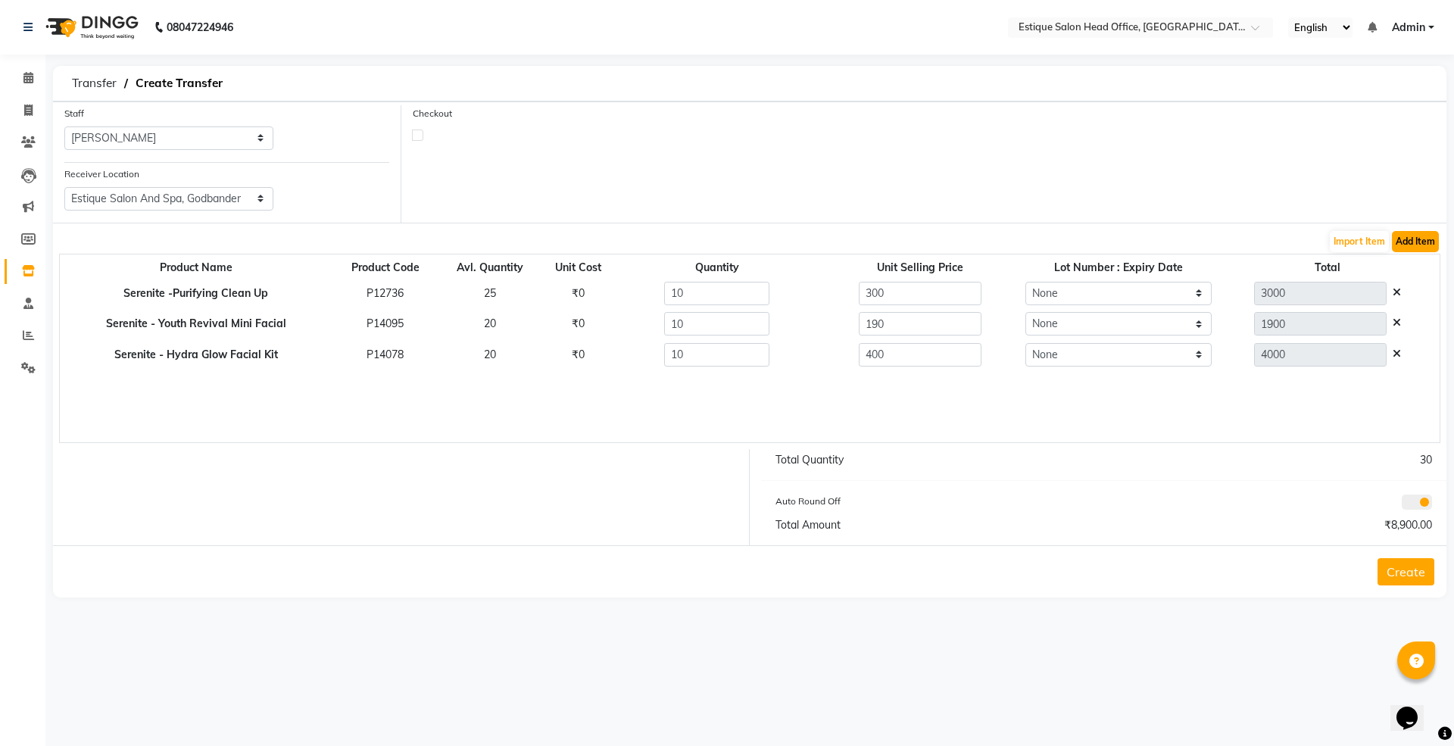
click at [1421, 242] on button "Add Item" at bounding box center [1415, 241] width 47 height 21
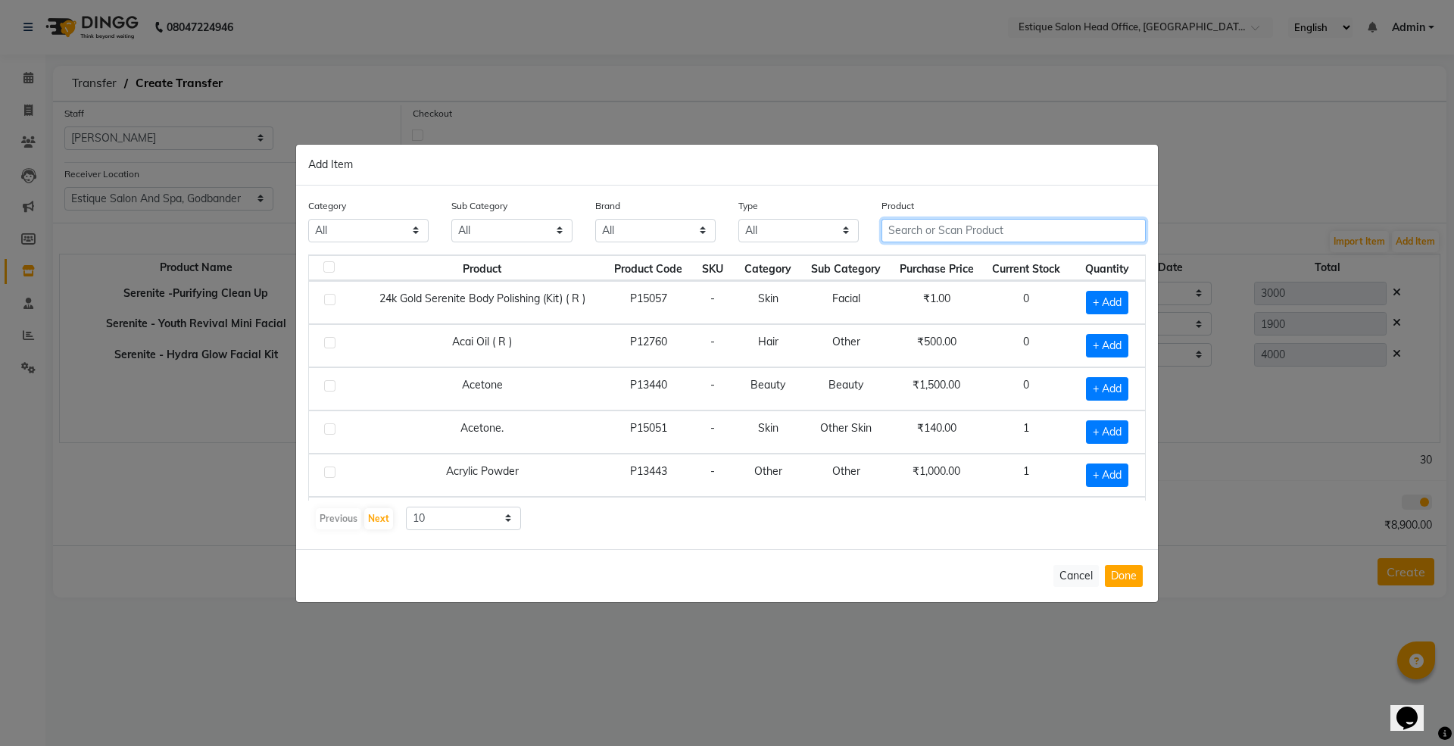
click at [904, 231] on input "text" at bounding box center [1014, 230] width 264 height 23
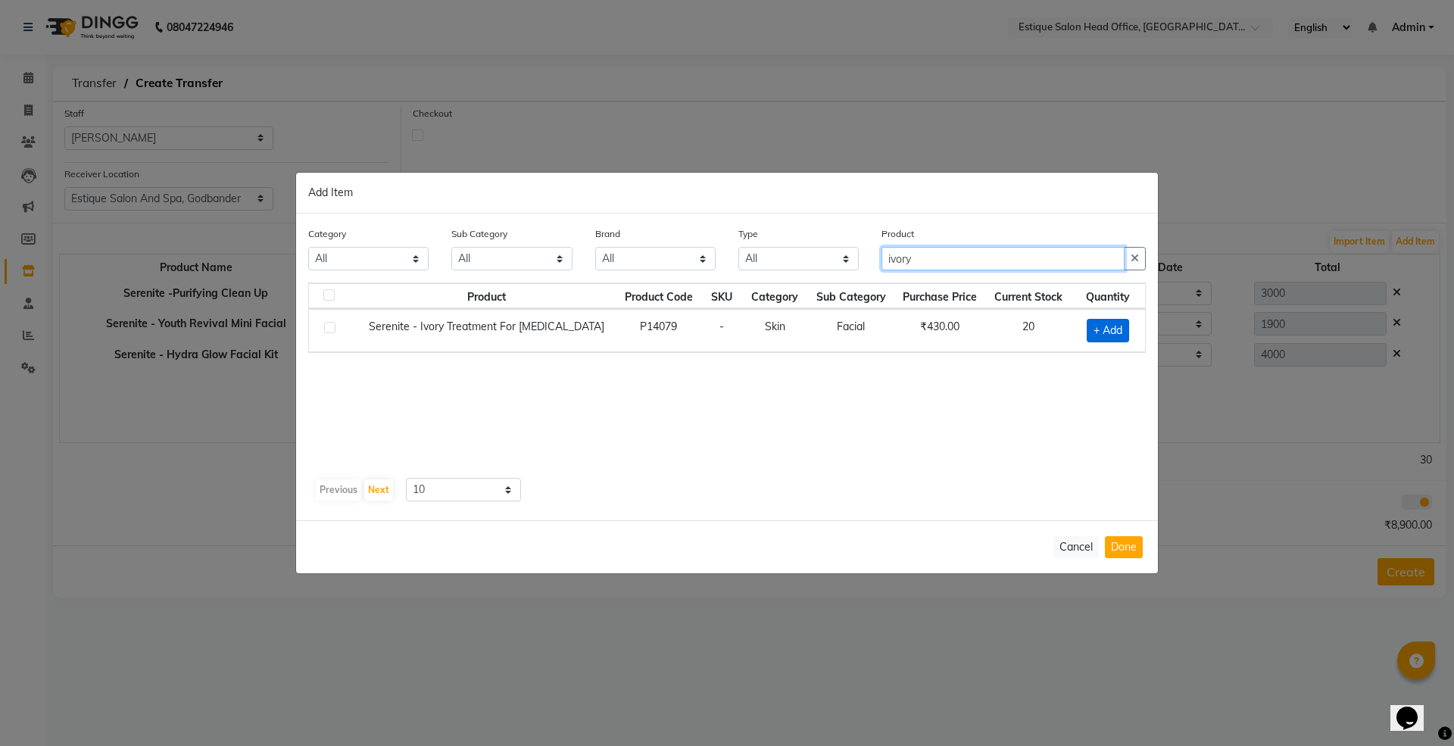
type input "ivory"
click at [1119, 329] on span "+ Add" at bounding box center [1108, 330] width 42 height 23
checkbox input "true"
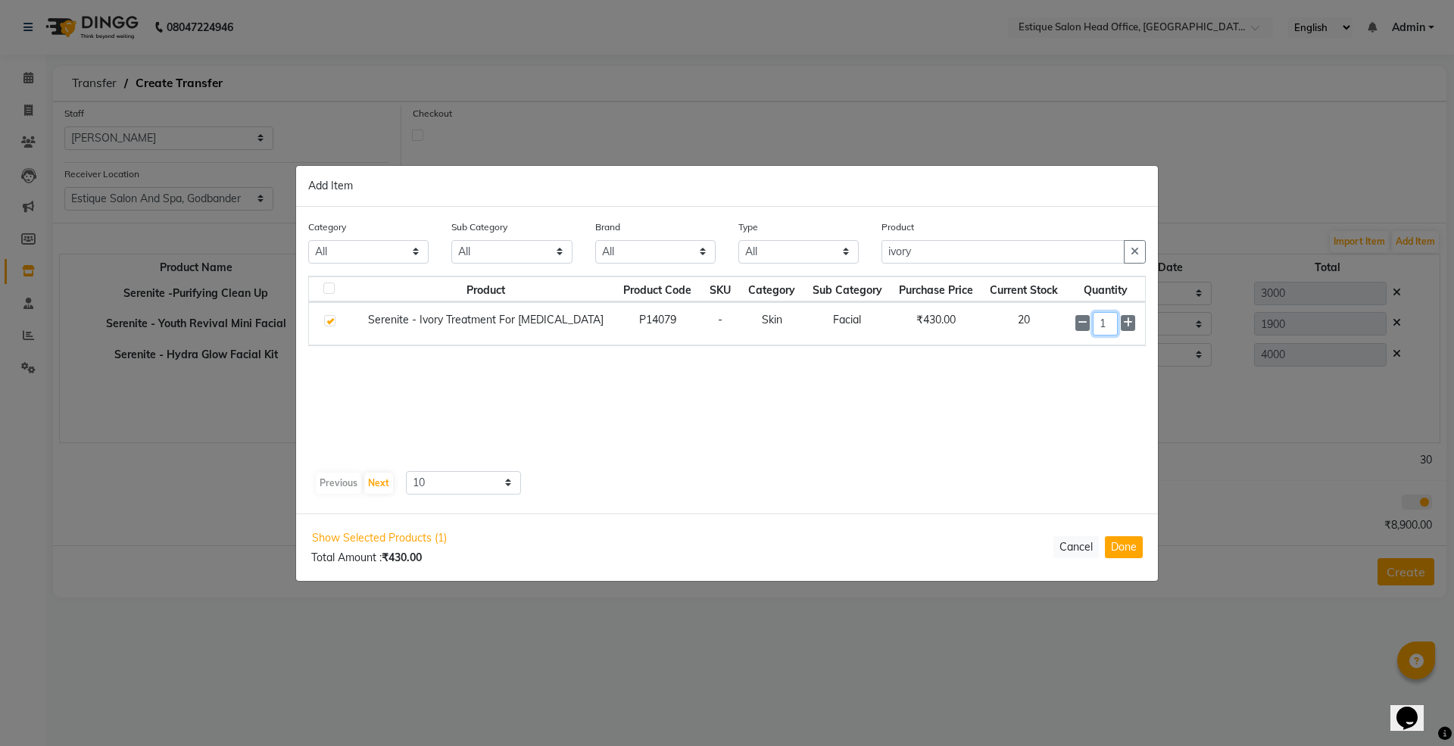
click at [1103, 317] on input "1" at bounding box center [1106, 323] width 26 height 23
type input "5"
click at [1130, 545] on button "Done" at bounding box center [1124, 547] width 38 height 22
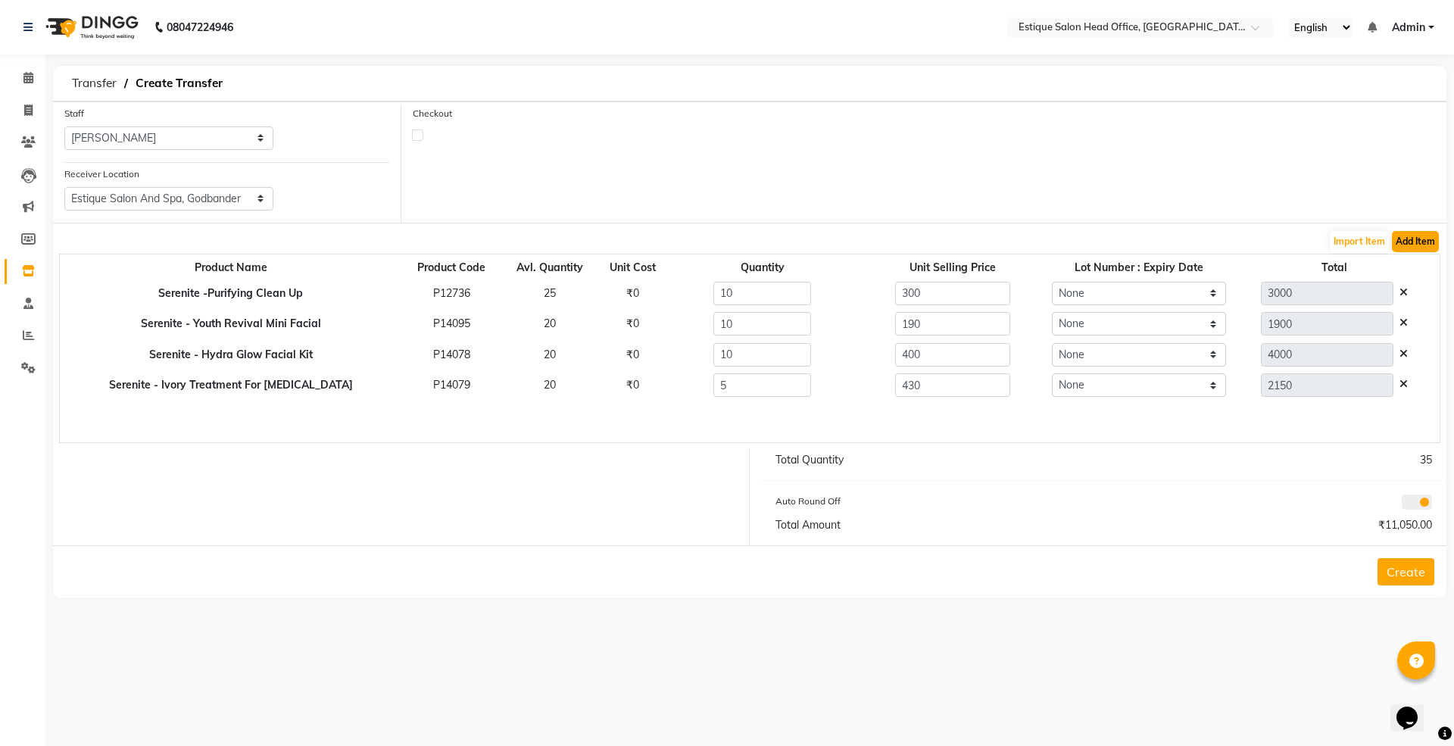
click at [1418, 247] on button "Add Item" at bounding box center [1415, 241] width 47 height 21
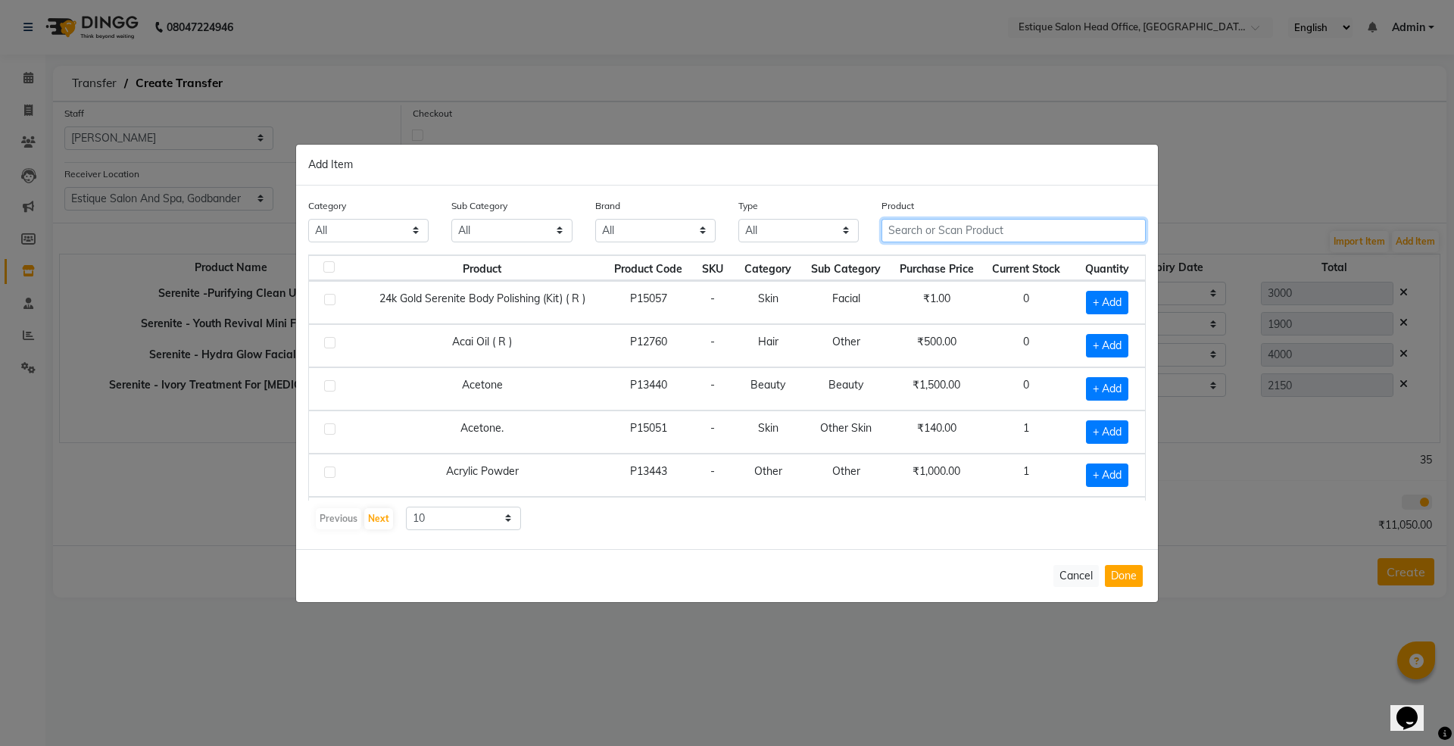
click at [912, 232] on input "text" at bounding box center [1014, 230] width 264 height 23
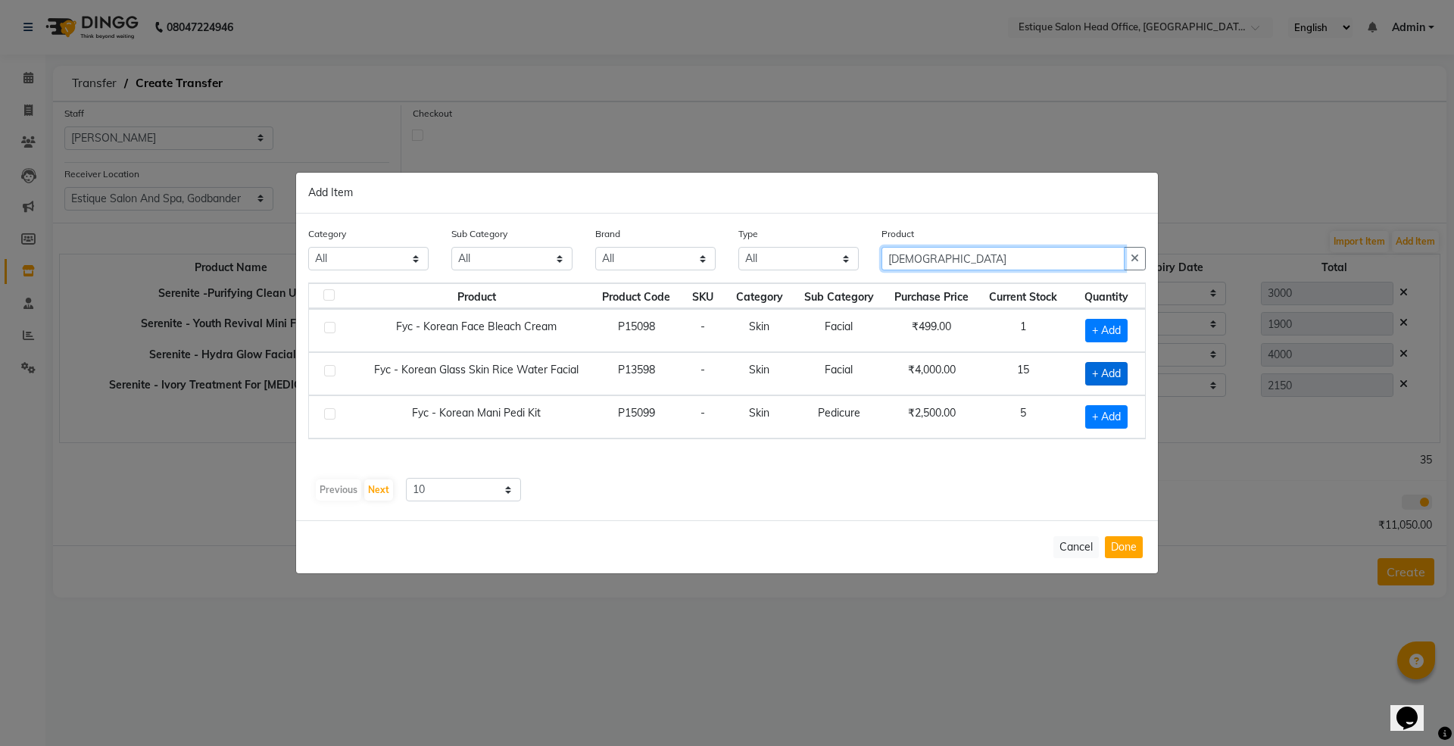
type input "[DEMOGRAPHIC_DATA]"
click at [1097, 374] on span "+ Add" at bounding box center [1106, 373] width 42 height 23
checkbox input "true"
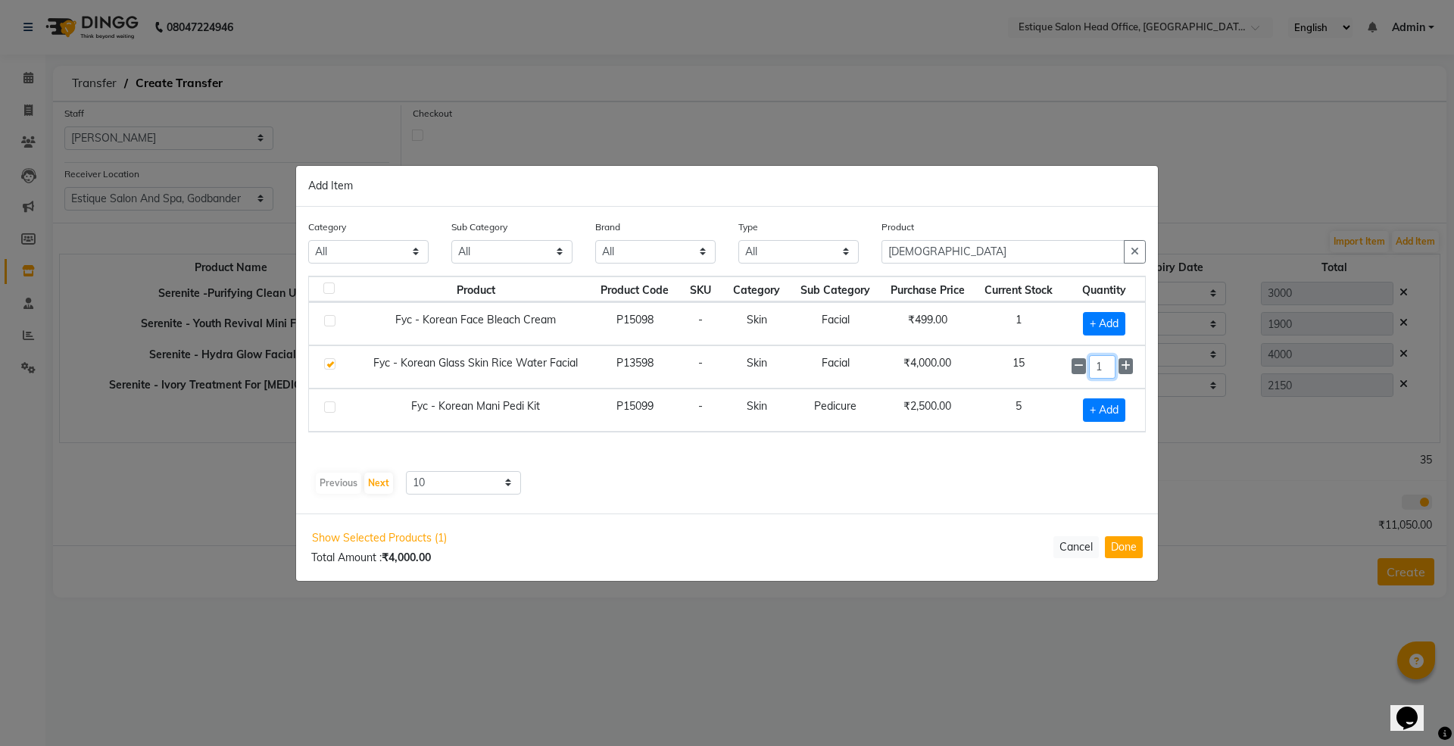
click at [1107, 373] on input "1" at bounding box center [1102, 366] width 27 height 23
type input "5"
click at [1130, 547] on button "Done" at bounding box center [1124, 547] width 38 height 22
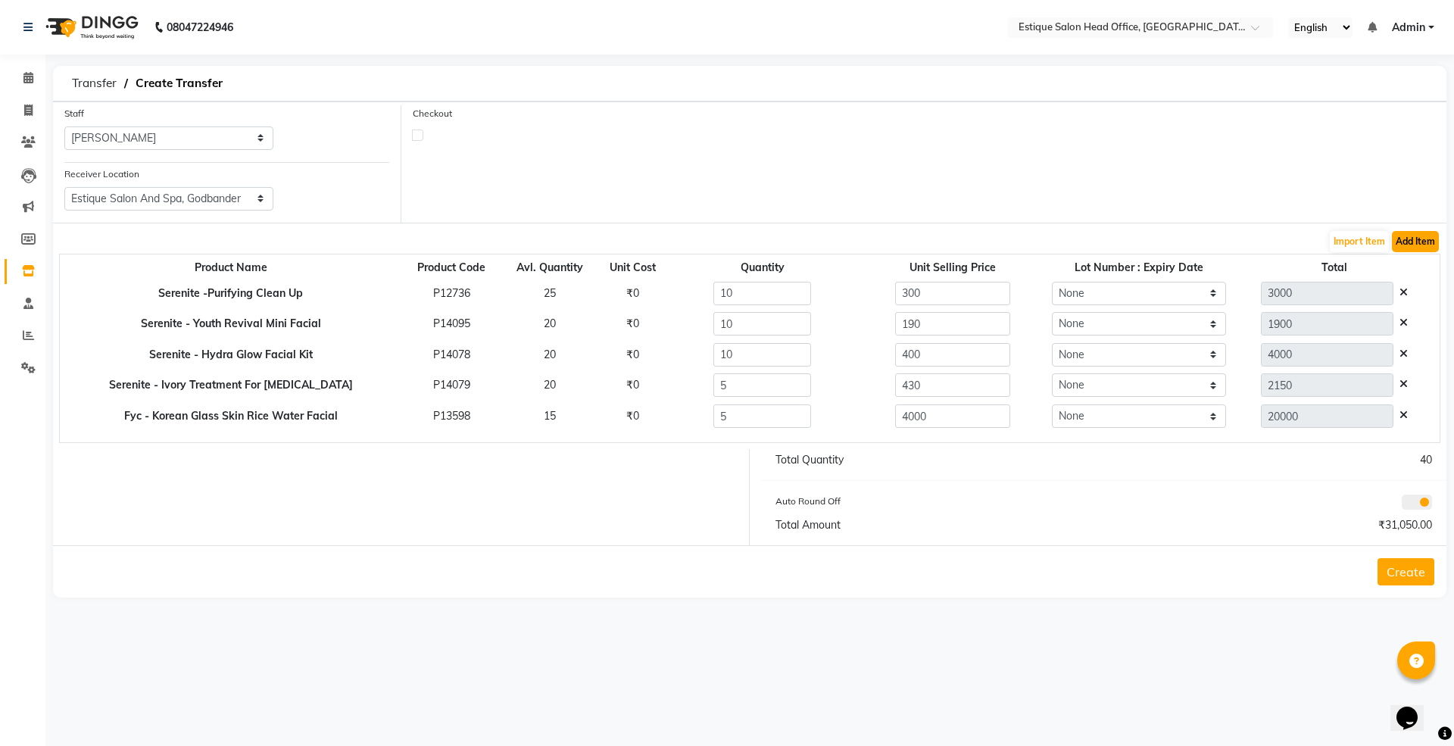
click at [1406, 246] on button "Add Item" at bounding box center [1415, 241] width 47 height 21
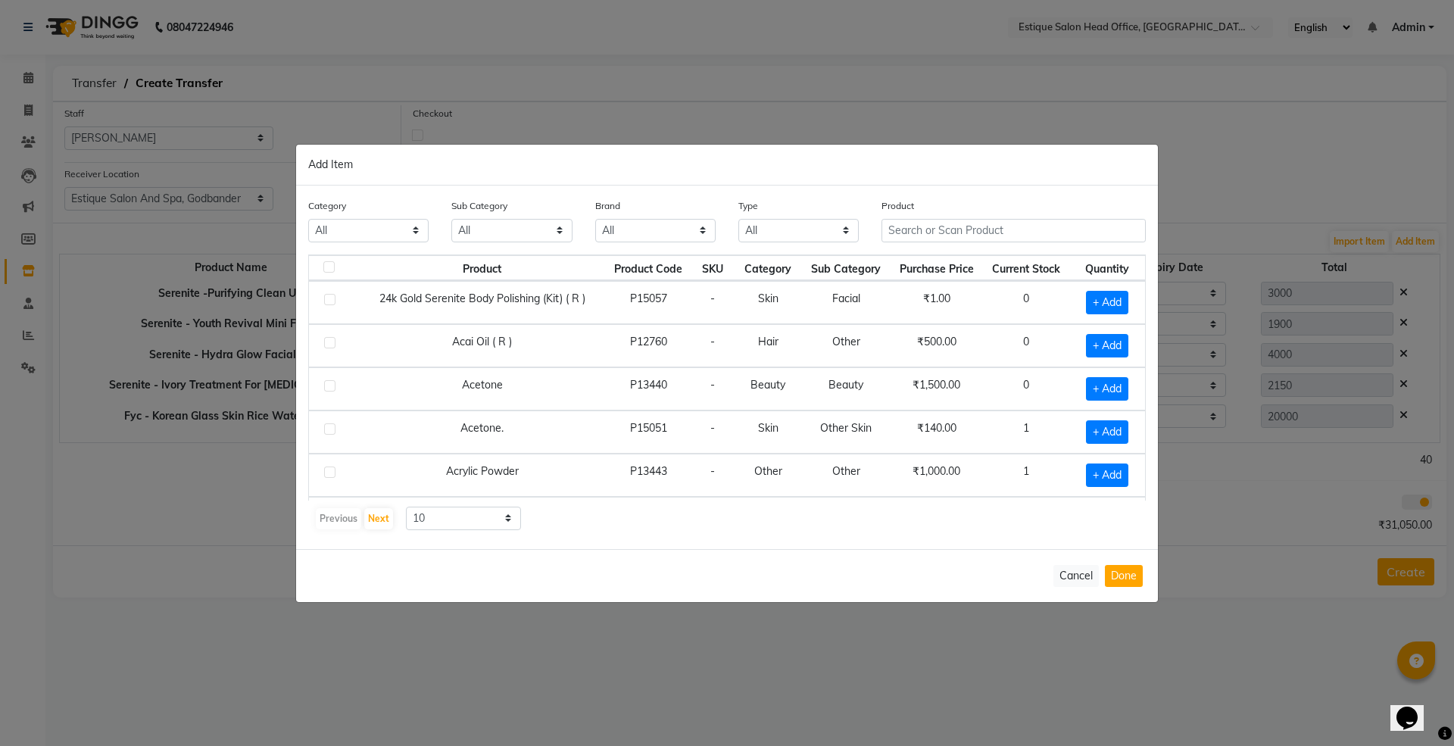
click at [898, 256] on th "Purchase Price" at bounding box center [937, 268] width 92 height 26
click at [907, 233] on input "text" at bounding box center [1014, 230] width 264 height 23
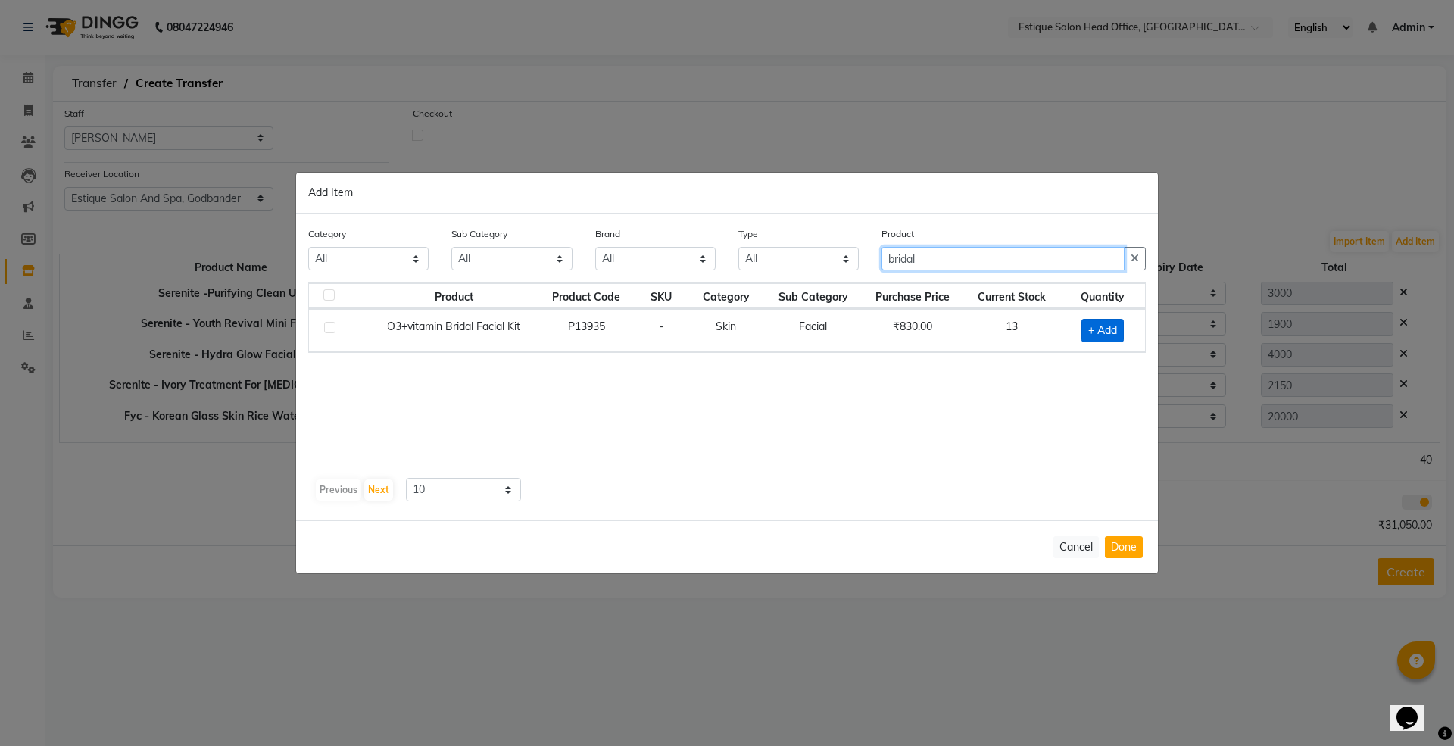
type input "bridal"
click at [1113, 328] on span "+ Add" at bounding box center [1103, 330] width 42 height 23
checkbox input "true"
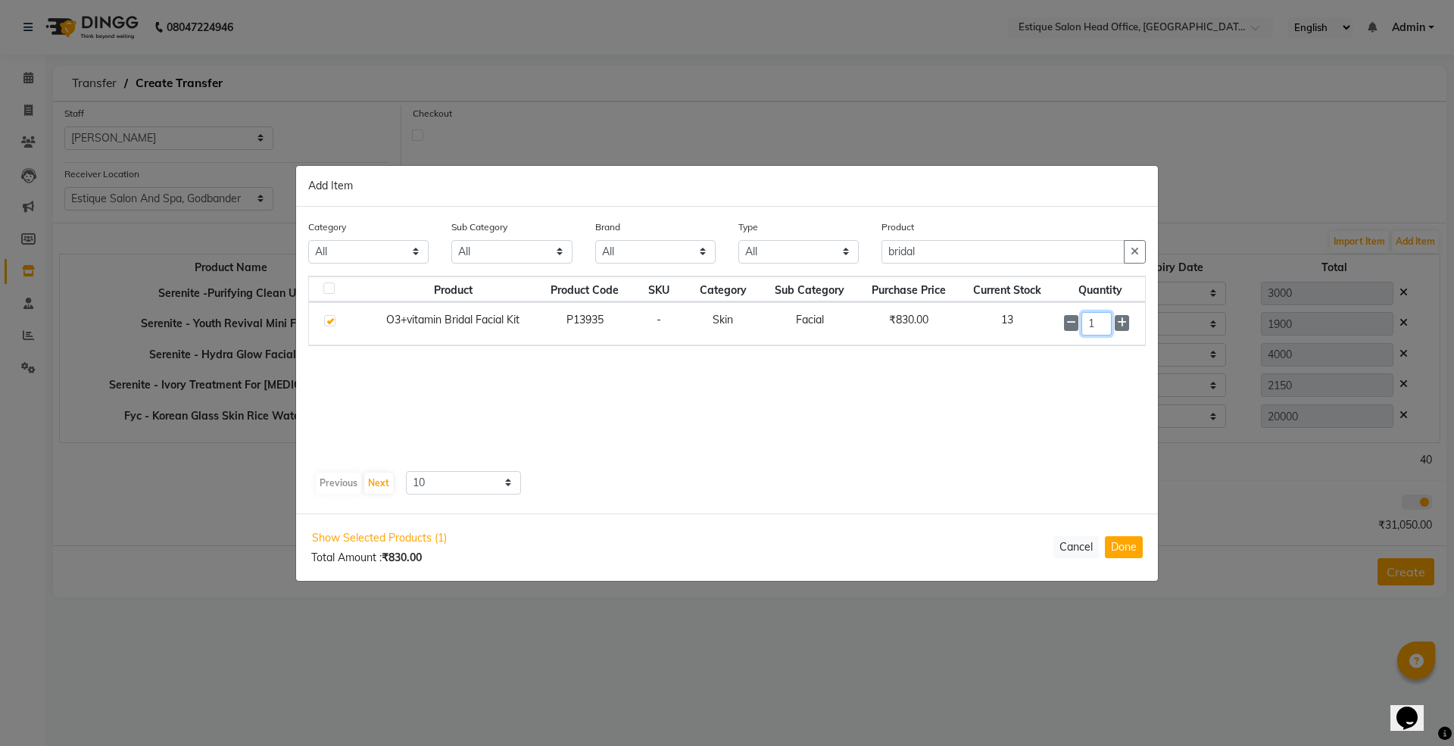
click at [1101, 321] on input "1" at bounding box center [1097, 323] width 30 height 23
type input "6"
click at [1122, 552] on button "Done" at bounding box center [1124, 547] width 38 height 22
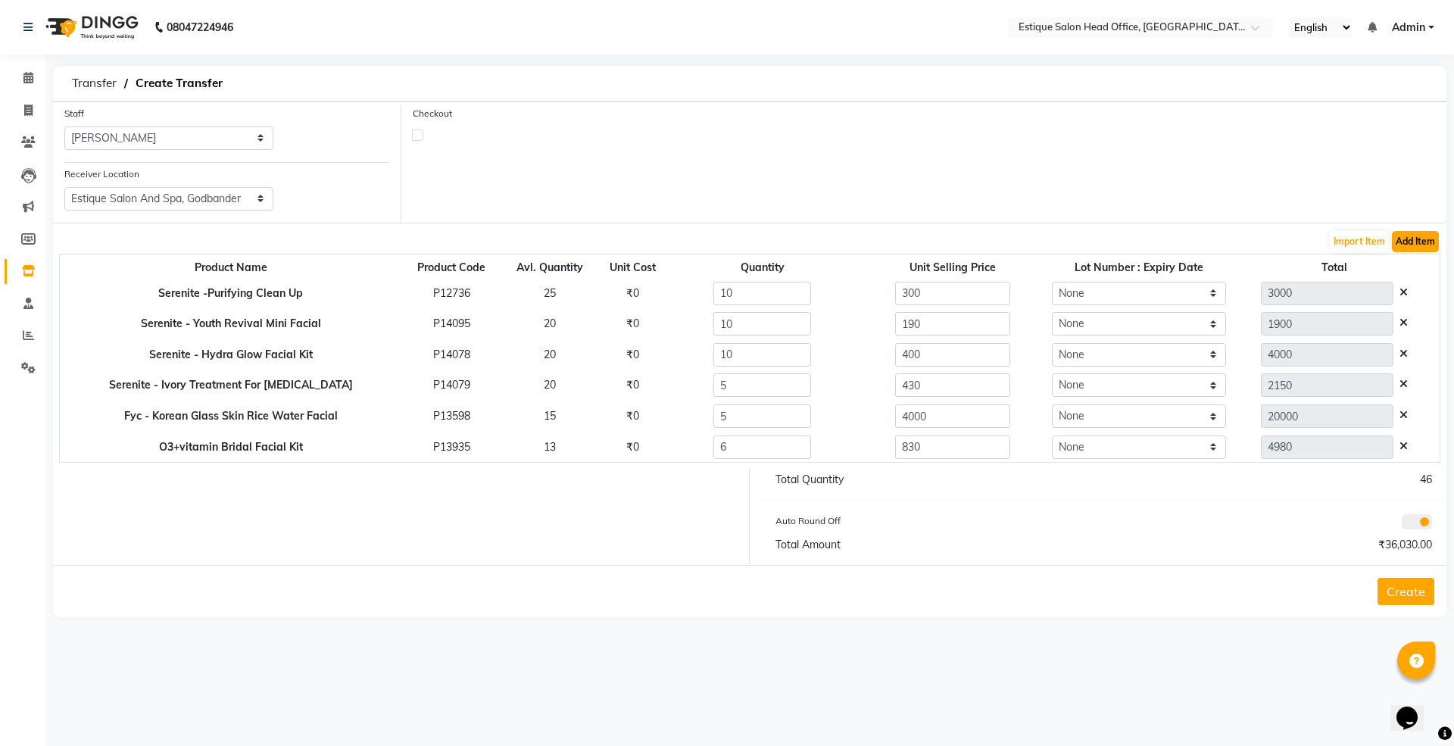
click at [1413, 242] on button "Add Item" at bounding box center [1415, 241] width 47 height 21
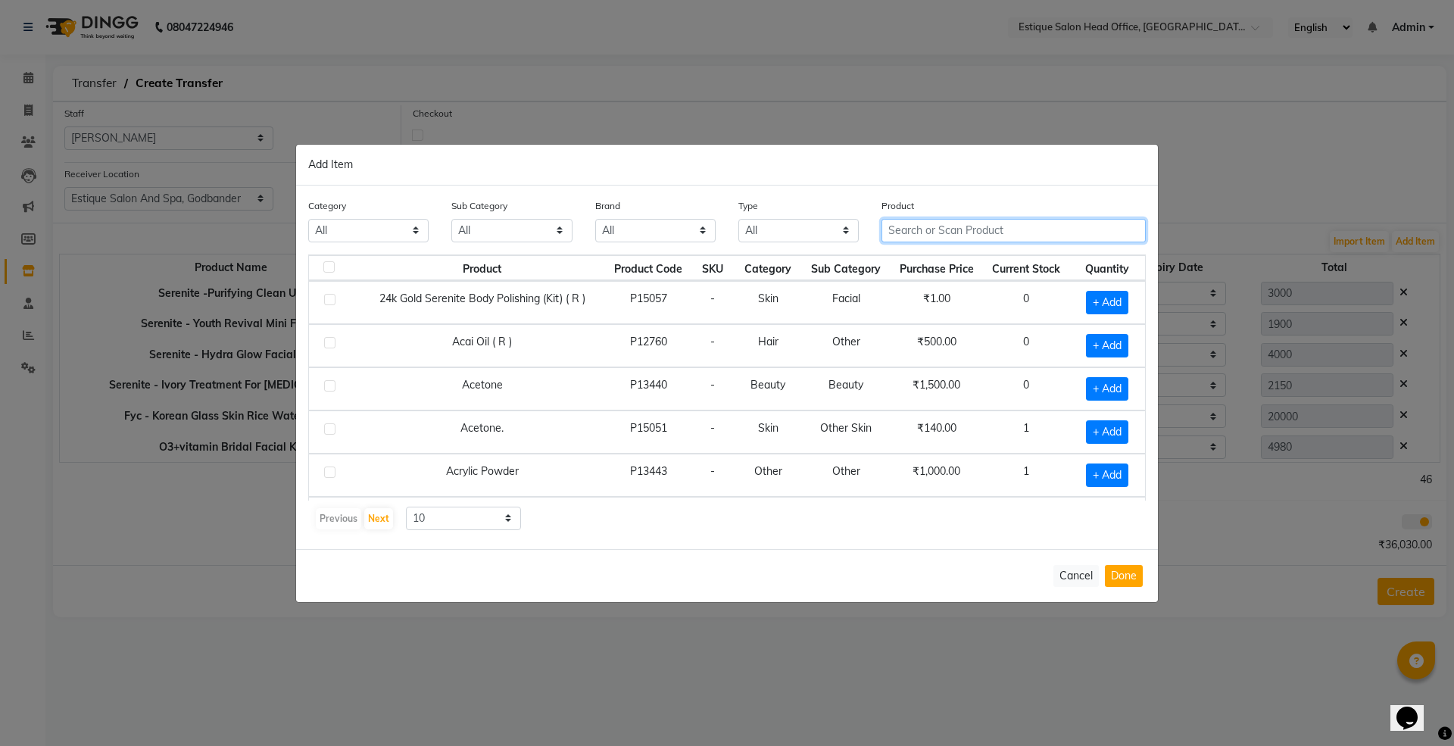
click at [910, 229] on input "text" at bounding box center [1014, 230] width 264 height 23
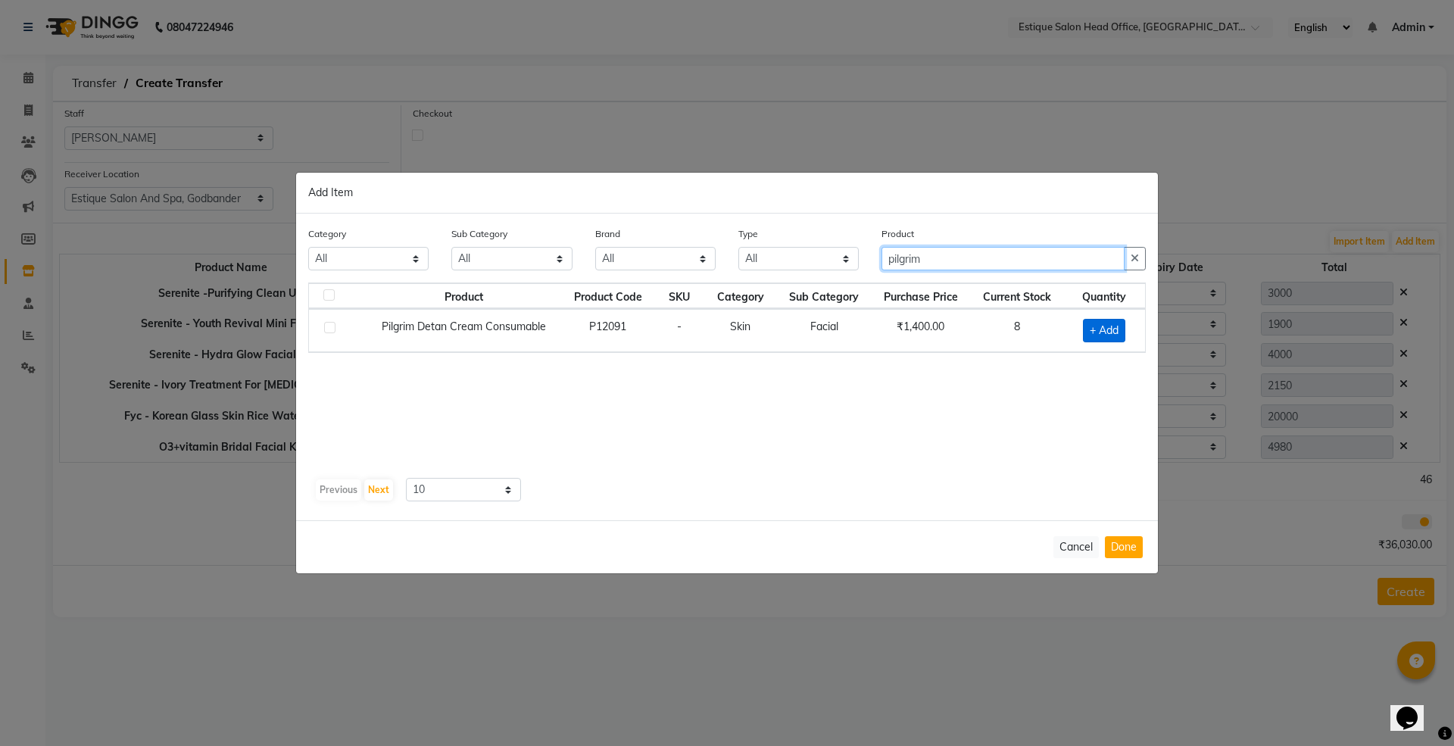
type input "pilgrim"
click at [1101, 336] on span "+ Add" at bounding box center [1104, 330] width 42 height 23
checkbox input "true"
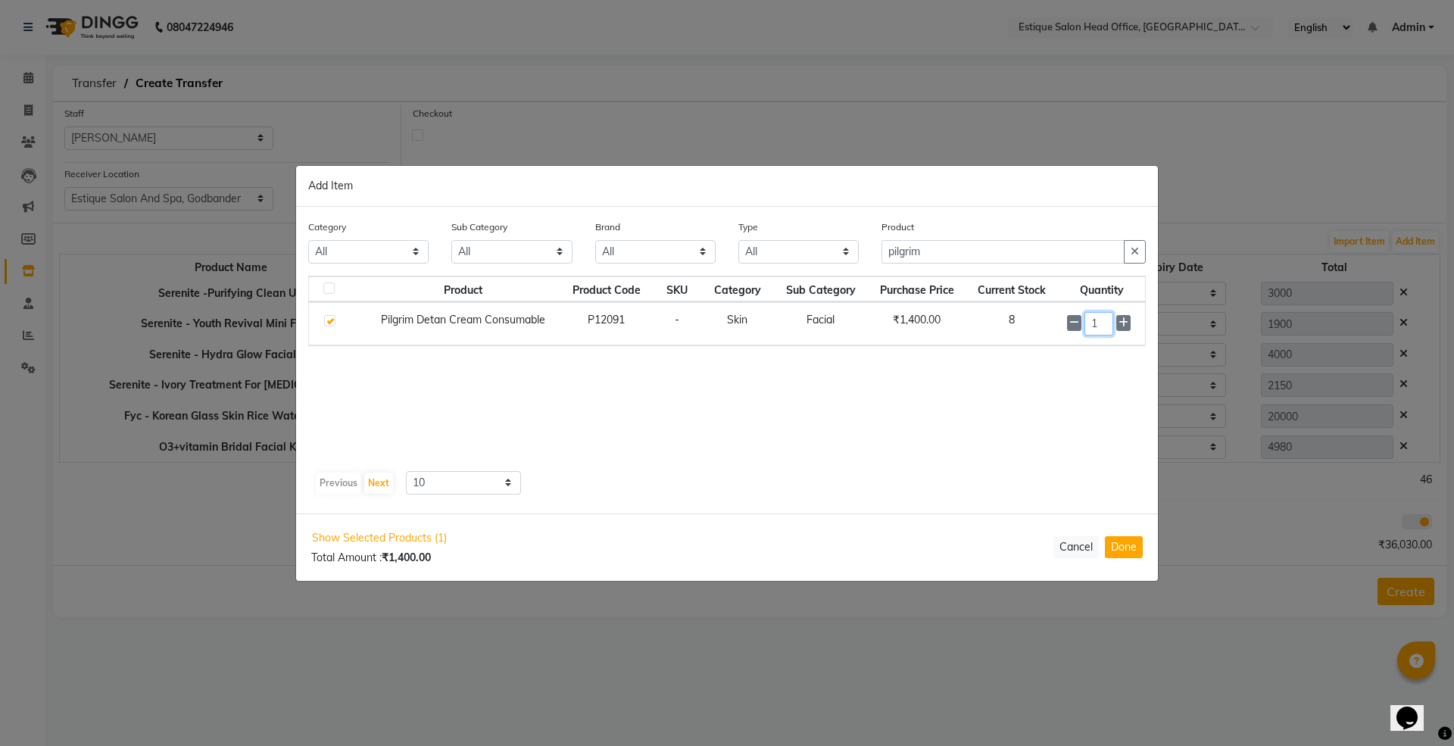
click at [1100, 325] on input "1" at bounding box center [1099, 323] width 29 height 23
type input "2"
click at [1121, 562] on div "Show Selected Products (1) Total Amount : ₹2,800.00 Cancel Done" at bounding box center [727, 547] width 862 height 66
click at [1122, 553] on button "Done" at bounding box center [1124, 547] width 38 height 22
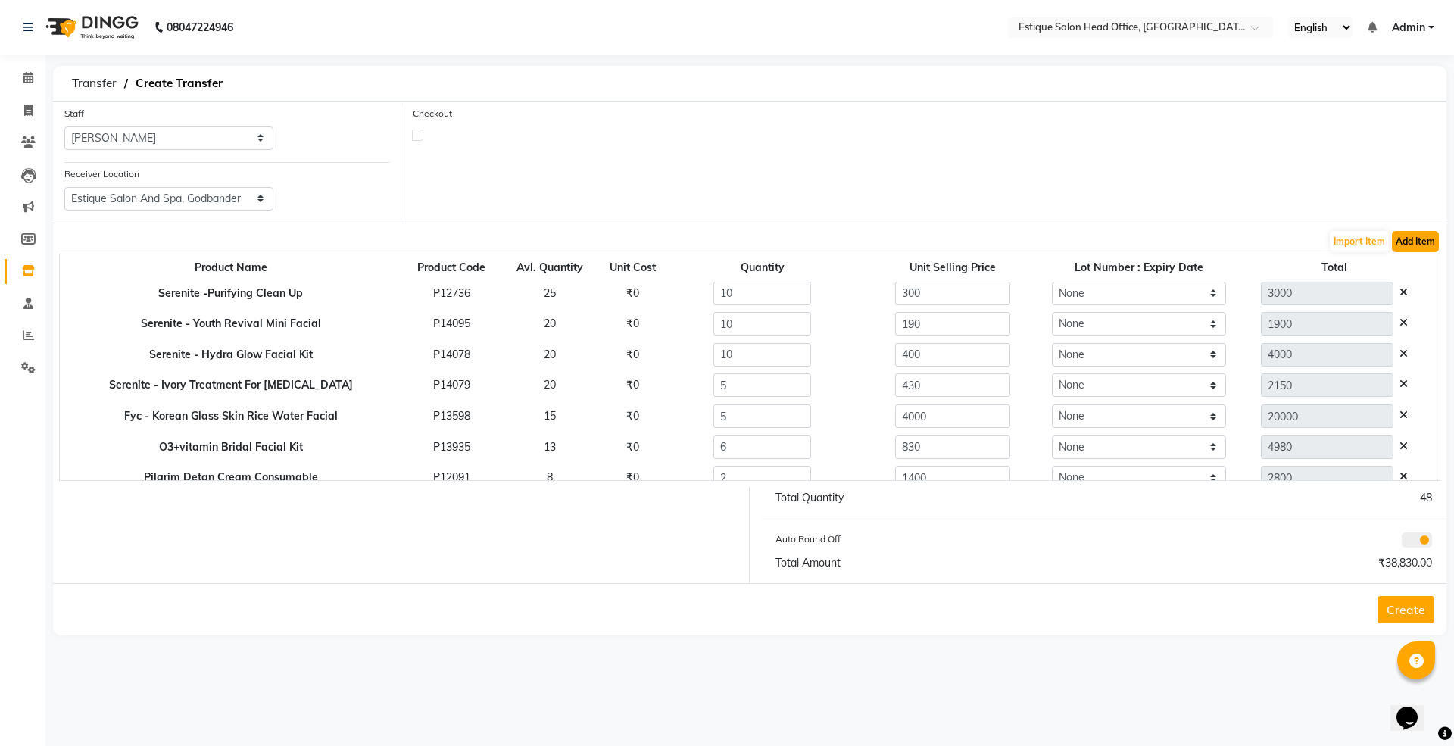
click at [1409, 241] on button "Add Item" at bounding box center [1415, 241] width 47 height 21
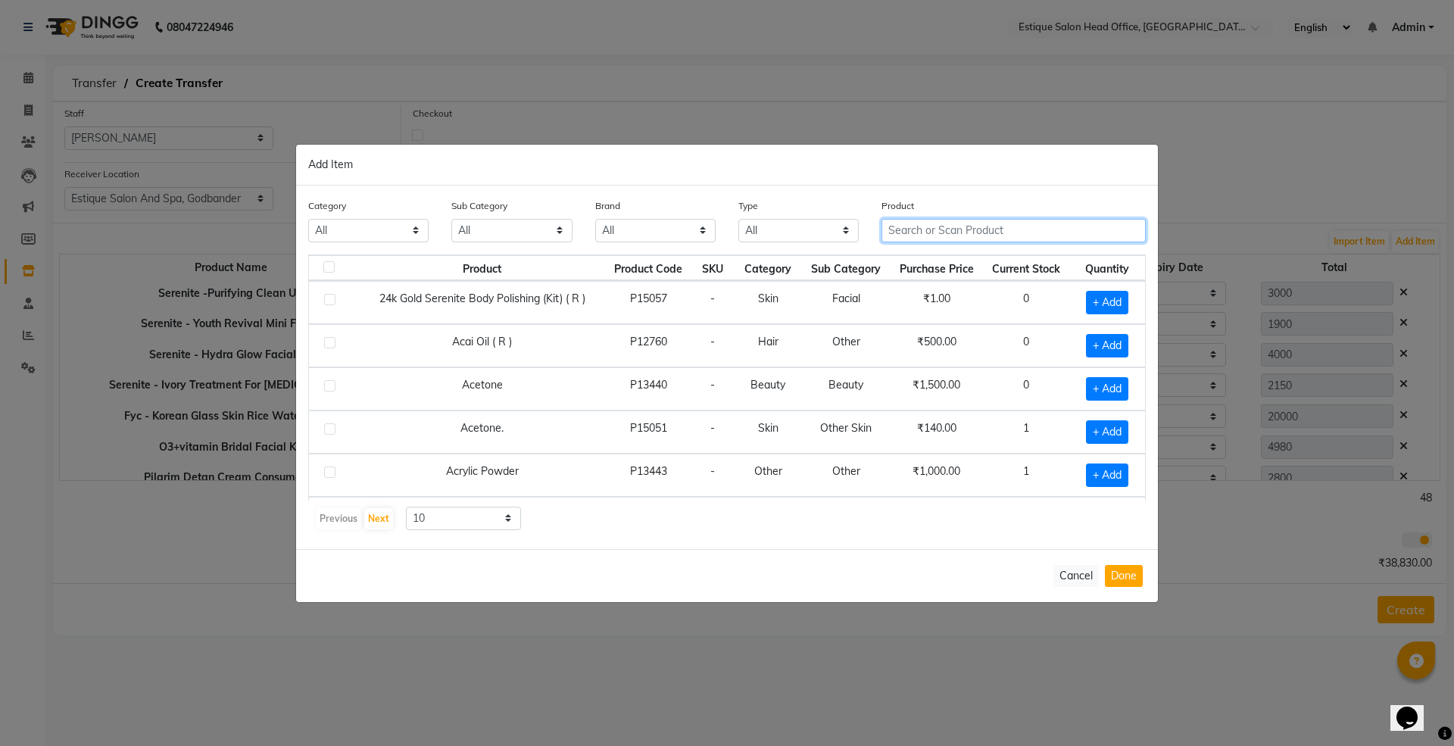
click at [922, 228] on input "text" at bounding box center [1014, 230] width 264 height 23
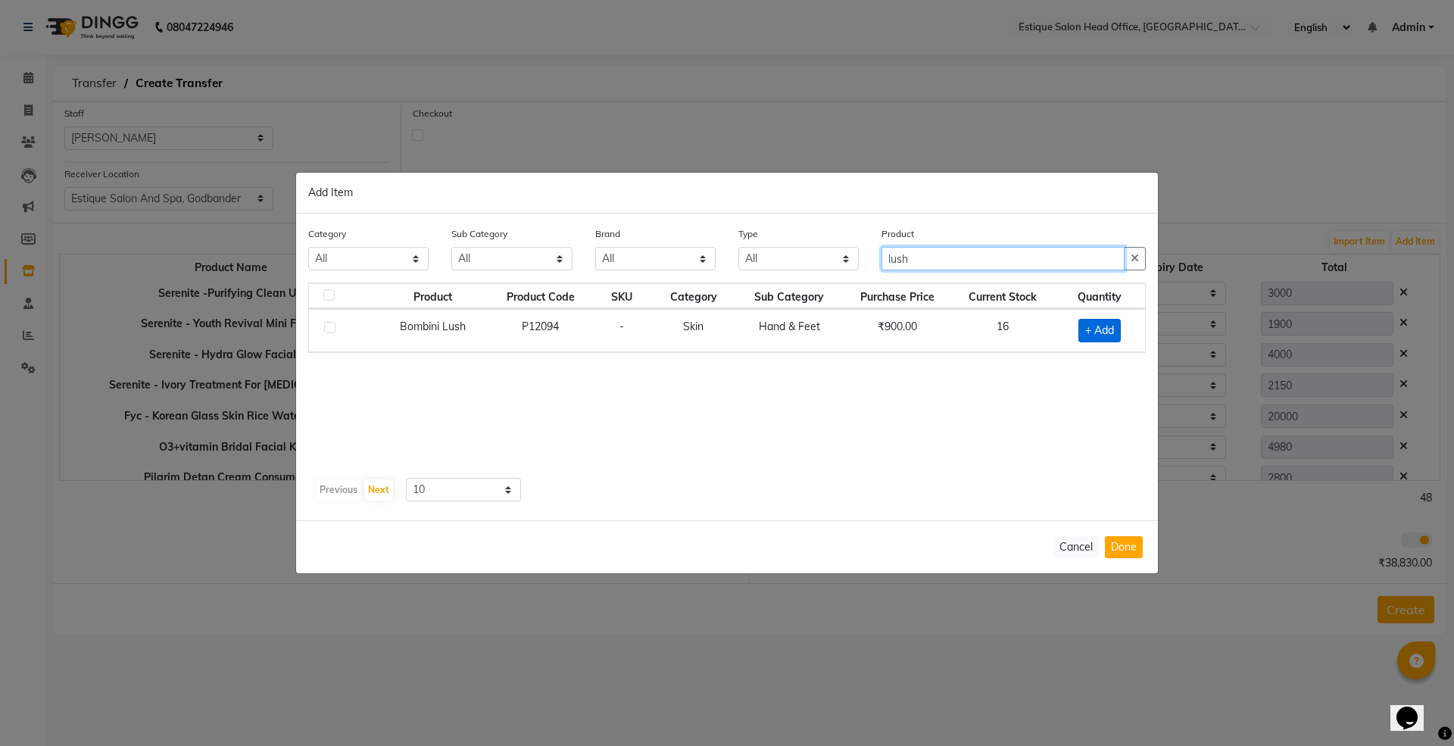
type input "lush"
click at [1092, 324] on span "+ Add" at bounding box center [1100, 330] width 42 height 23
checkbox input "true"
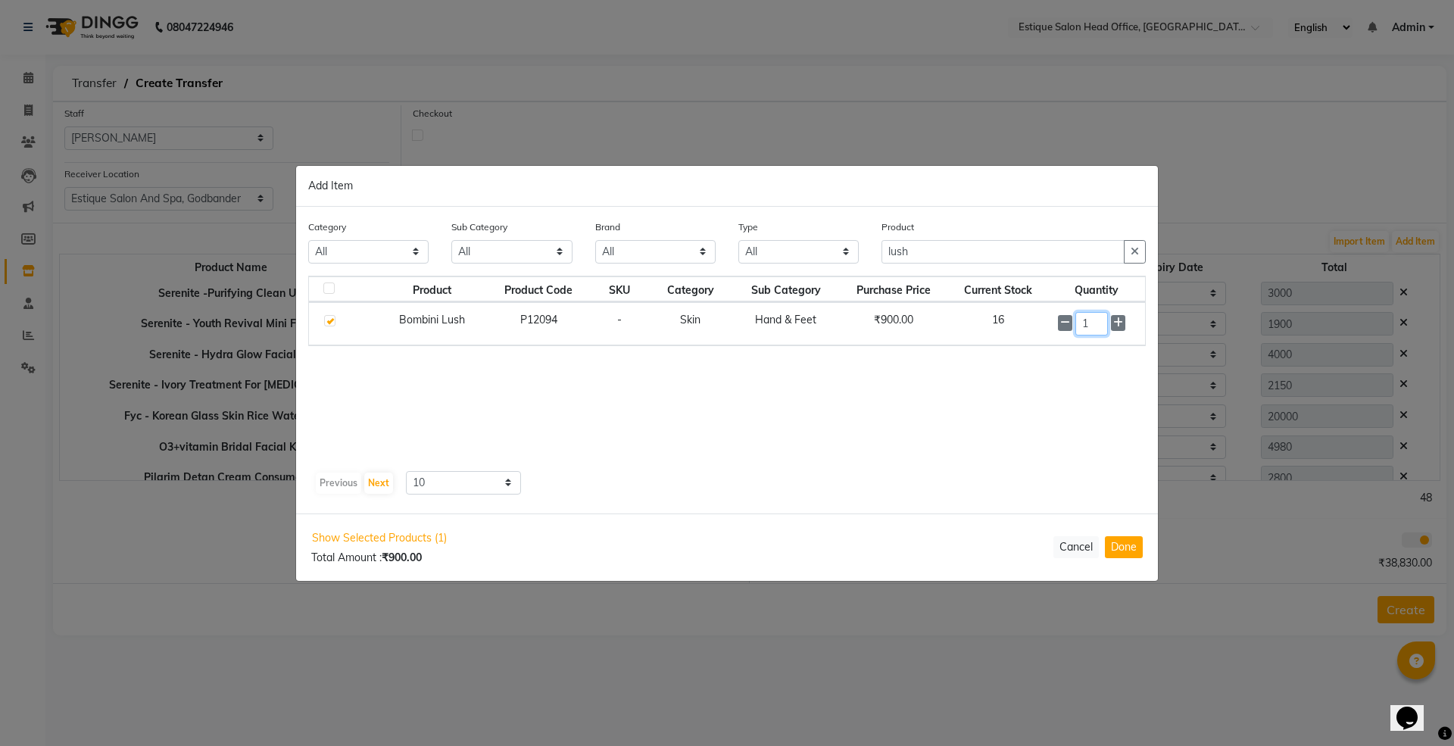
click at [1103, 330] on input "1" at bounding box center [1091, 323] width 33 height 23
type input "7"
click at [1110, 543] on button "Done" at bounding box center [1124, 547] width 38 height 22
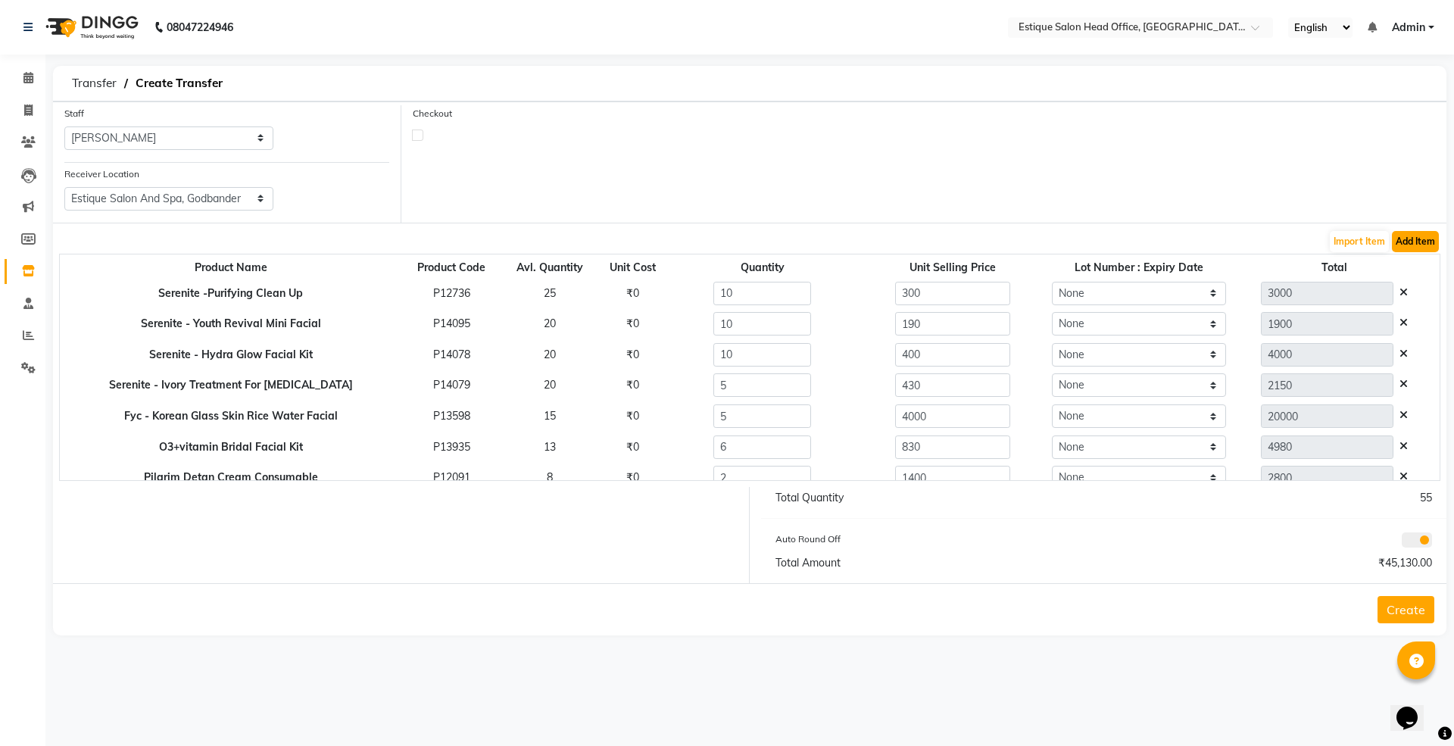
click at [1418, 243] on button "Add Item" at bounding box center [1415, 241] width 47 height 21
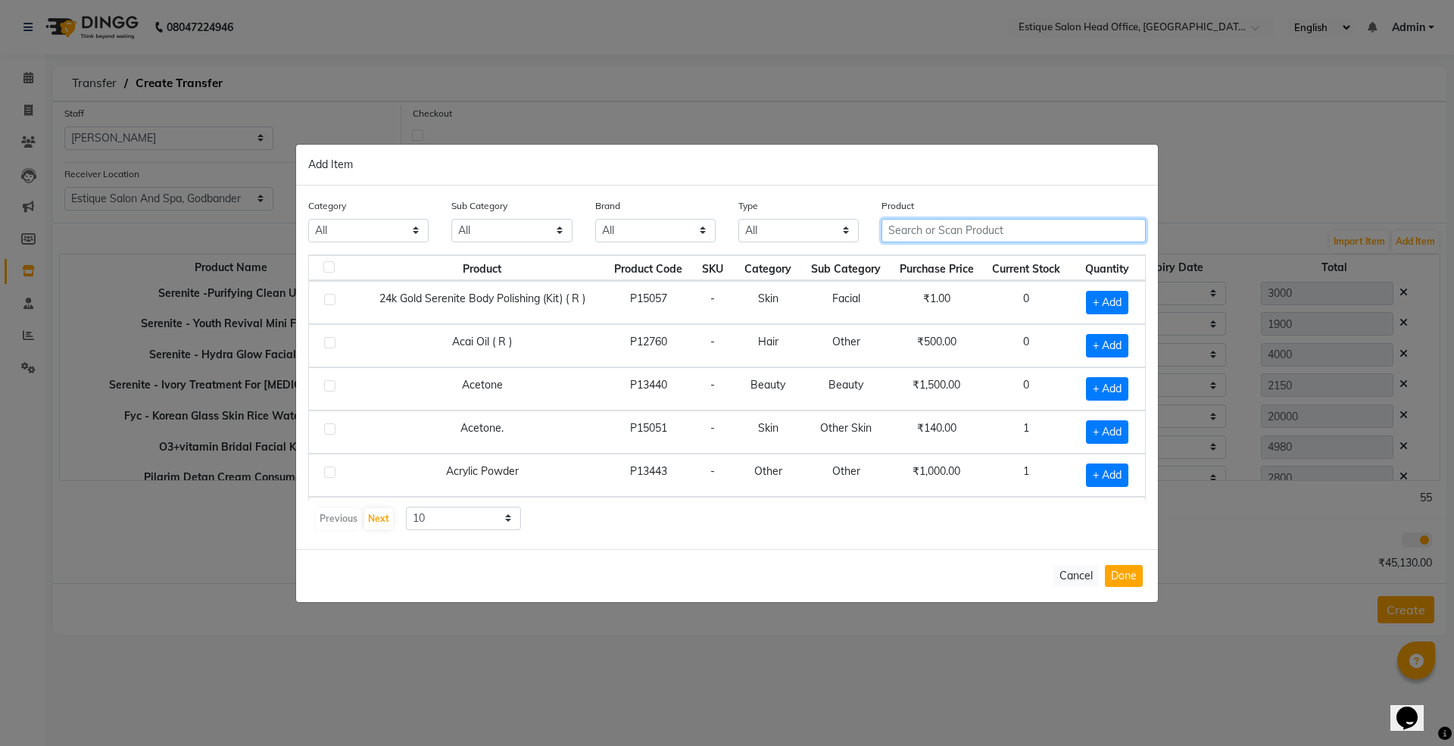
click at [907, 228] on input "text" at bounding box center [1014, 230] width 264 height 23
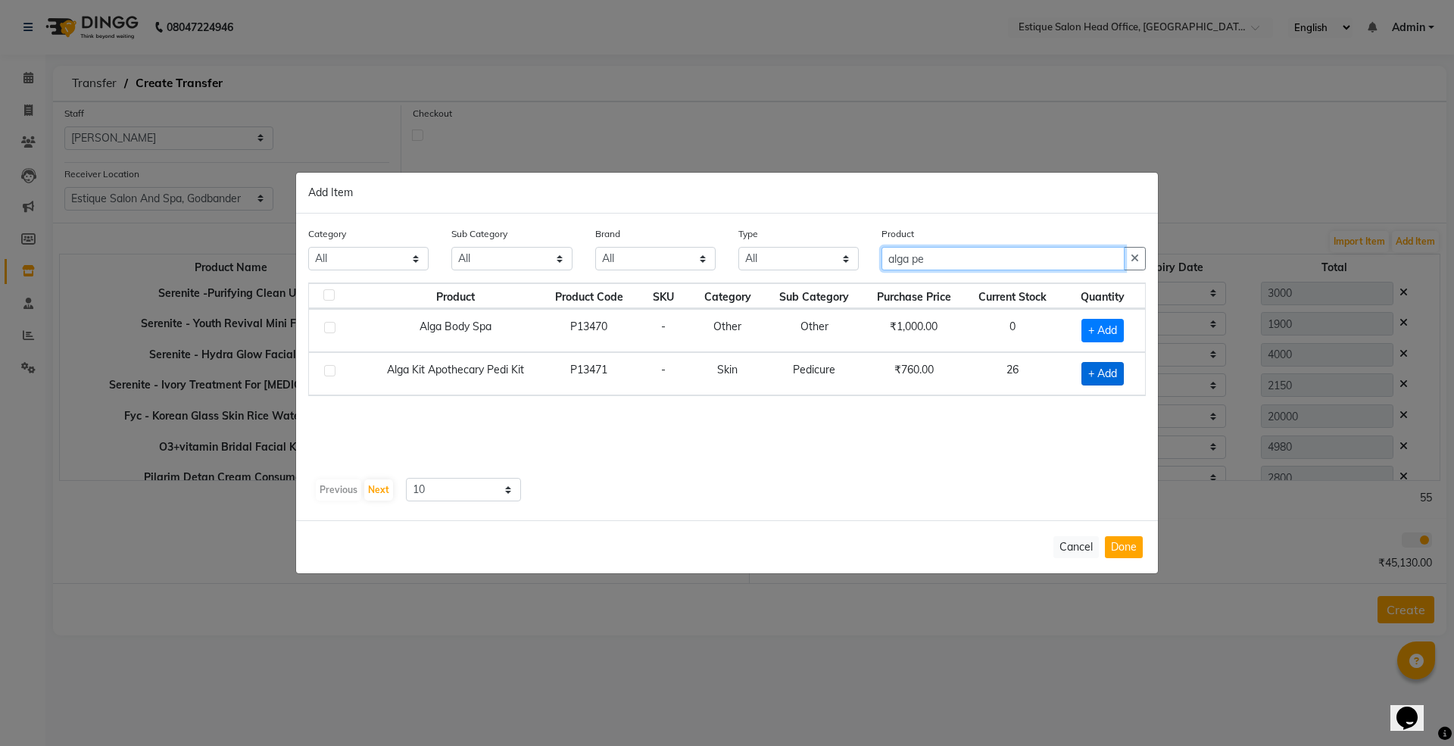
type input "alga pe"
click at [1106, 368] on span "+ Add" at bounding box center [1103, 373] width 42 height 23
checkbox input "true"
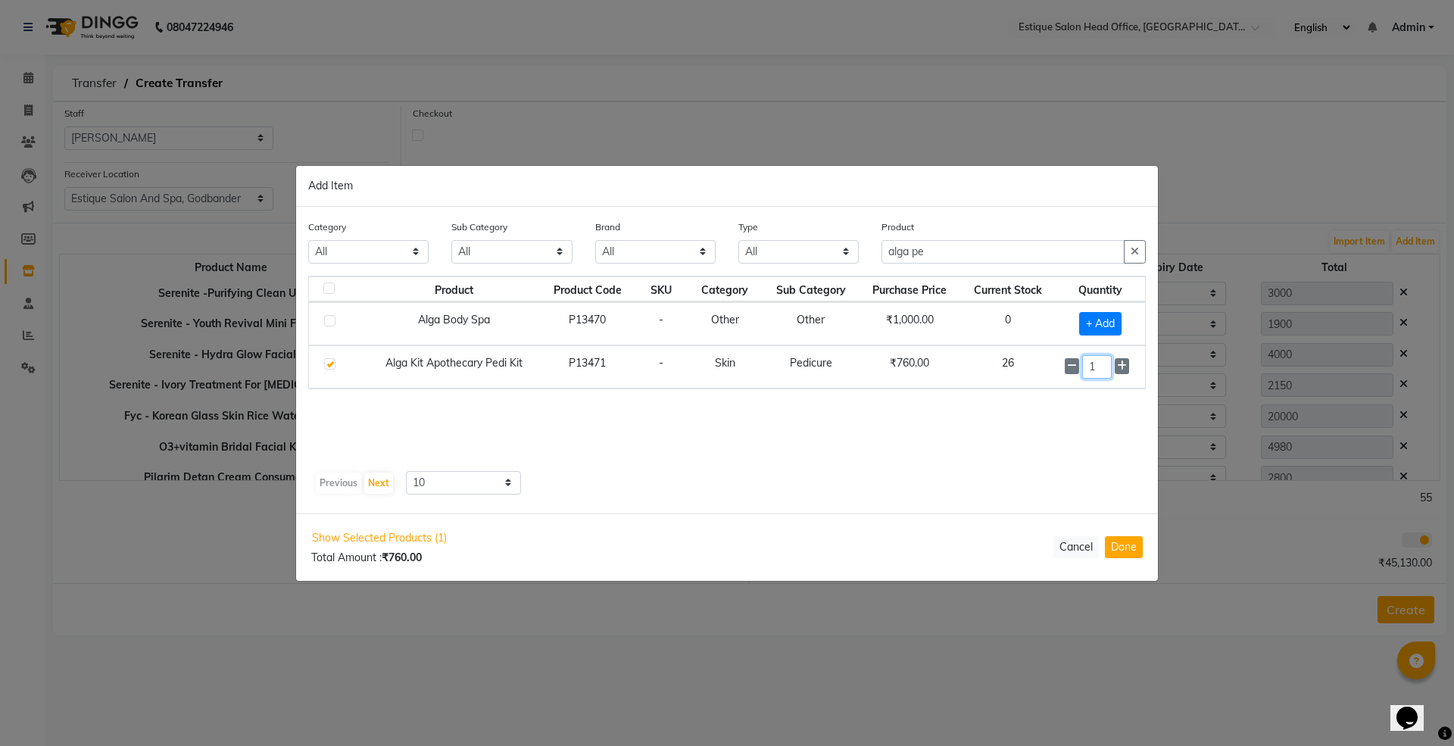
click at [1106, 368] on input "1" at bounding box center [1097, 366] width 30 height 23
type input "6"
click at [1122, 547] on button "Done" at bounding box center [1124, 547] width 38 height 22
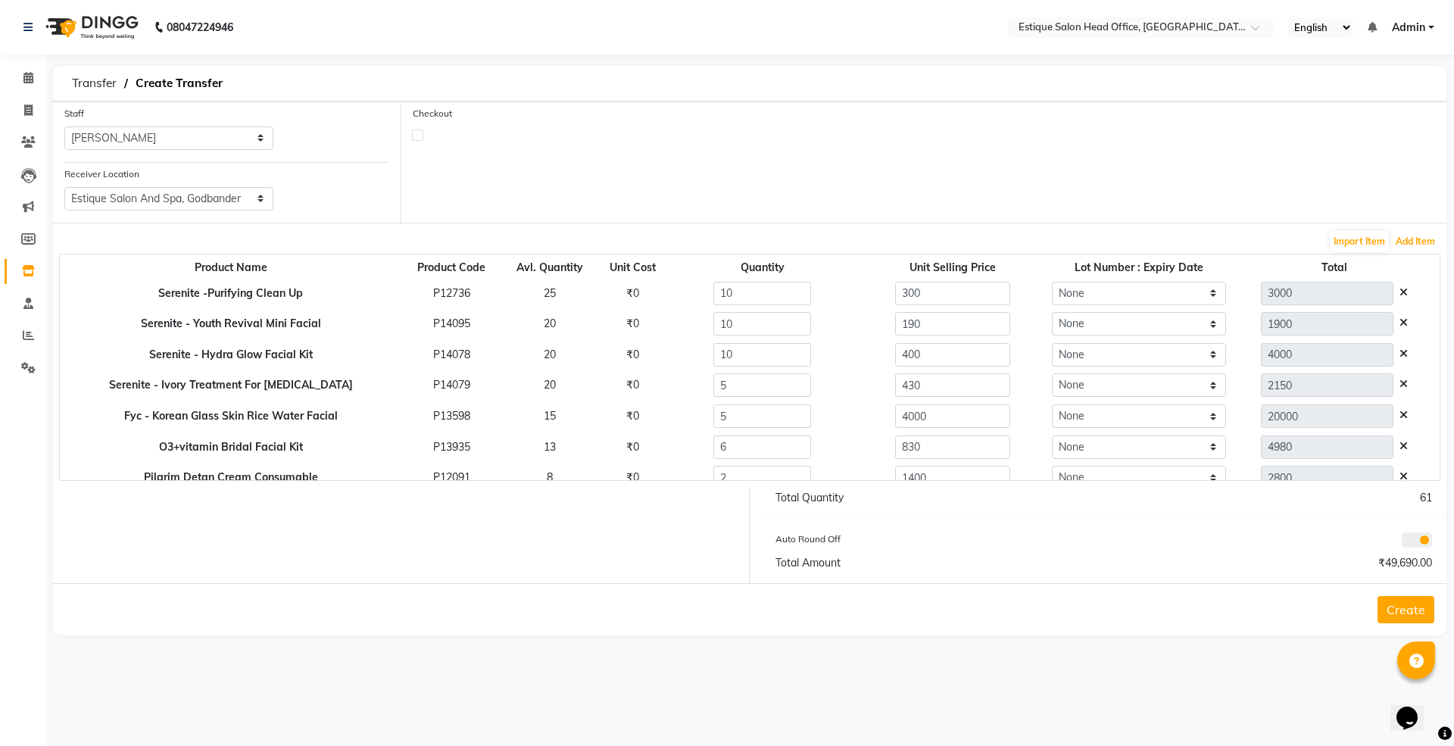
scroll to position [74, 0]
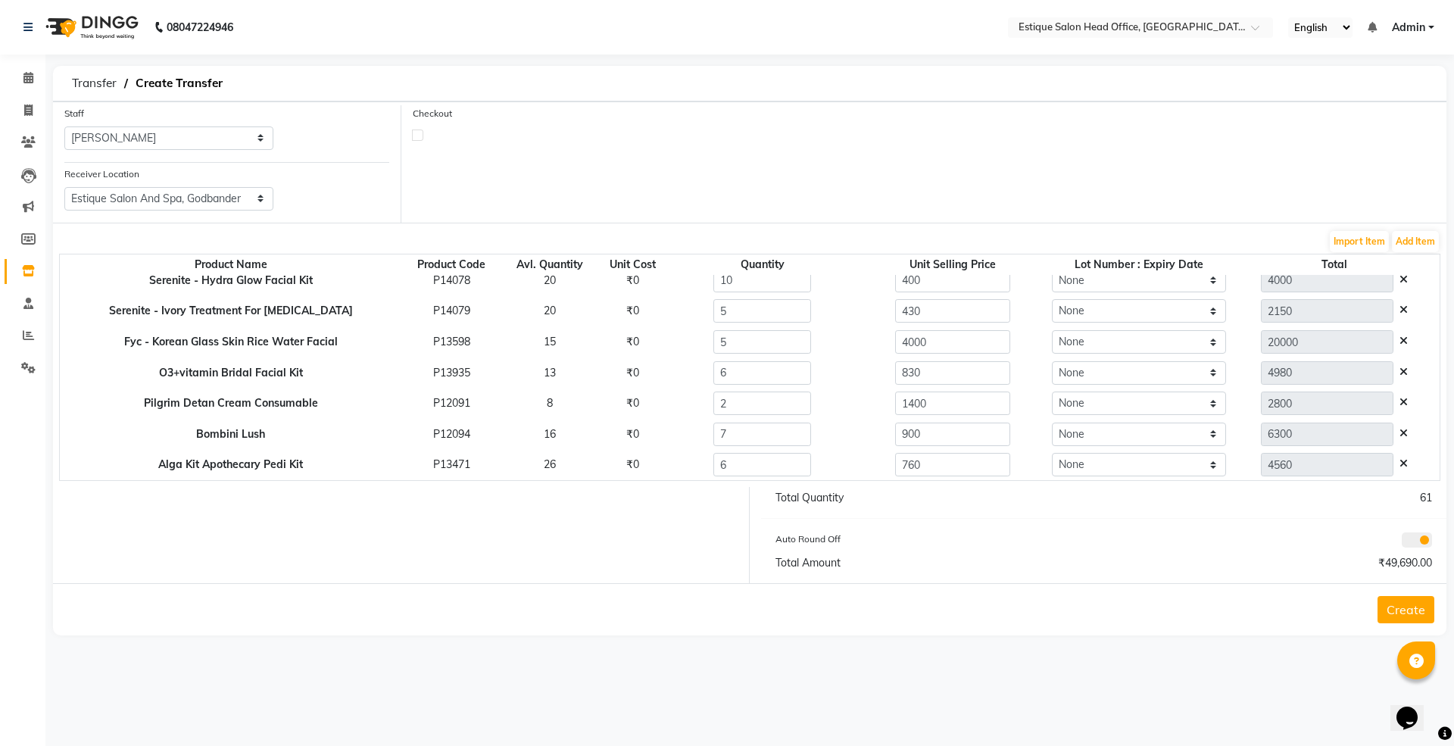
click at [1413, 617] on button "Create" at bounding box center [1406, 609] width 57 height 27
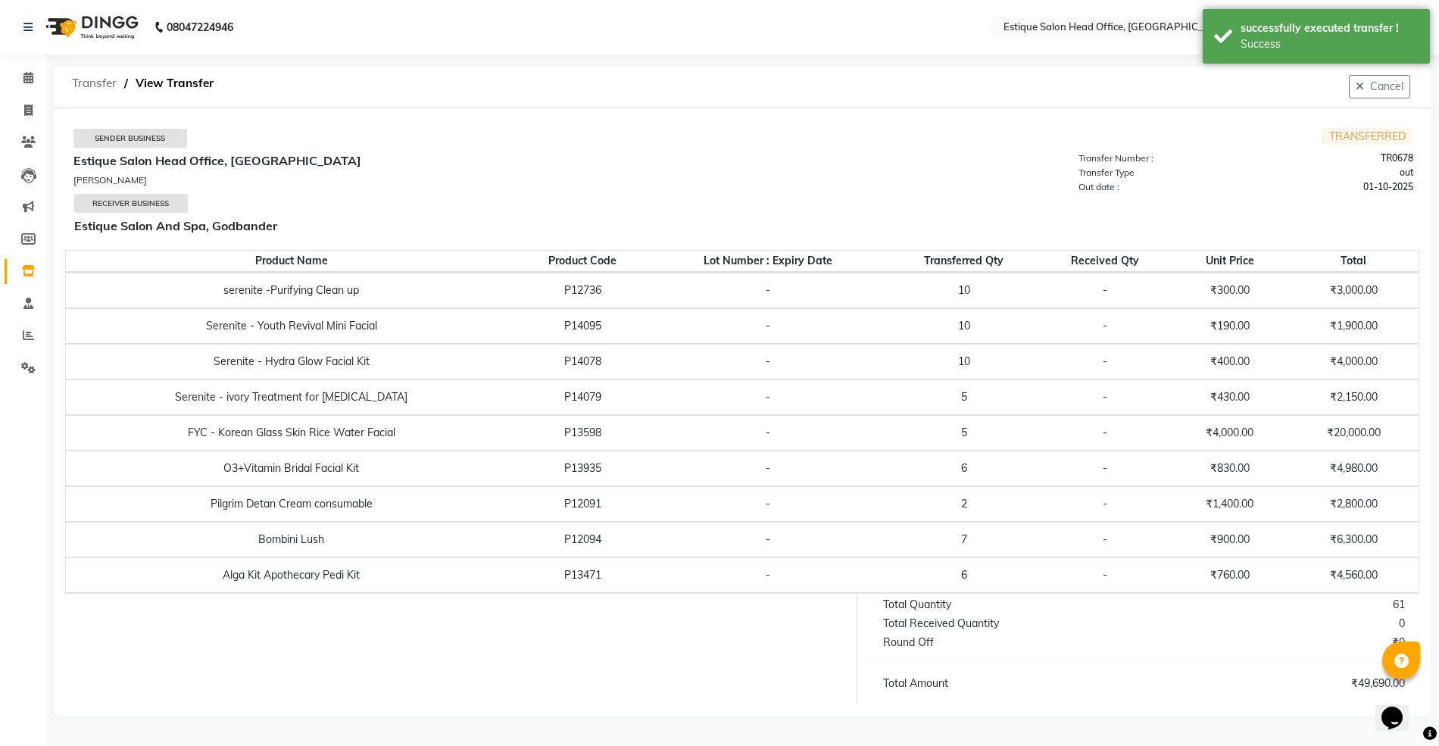
click at [100, 88] on span "Transfer" at bounding box center [94, 83] width 60 height 27
select select "sender"
